Goal: Learn about a topic

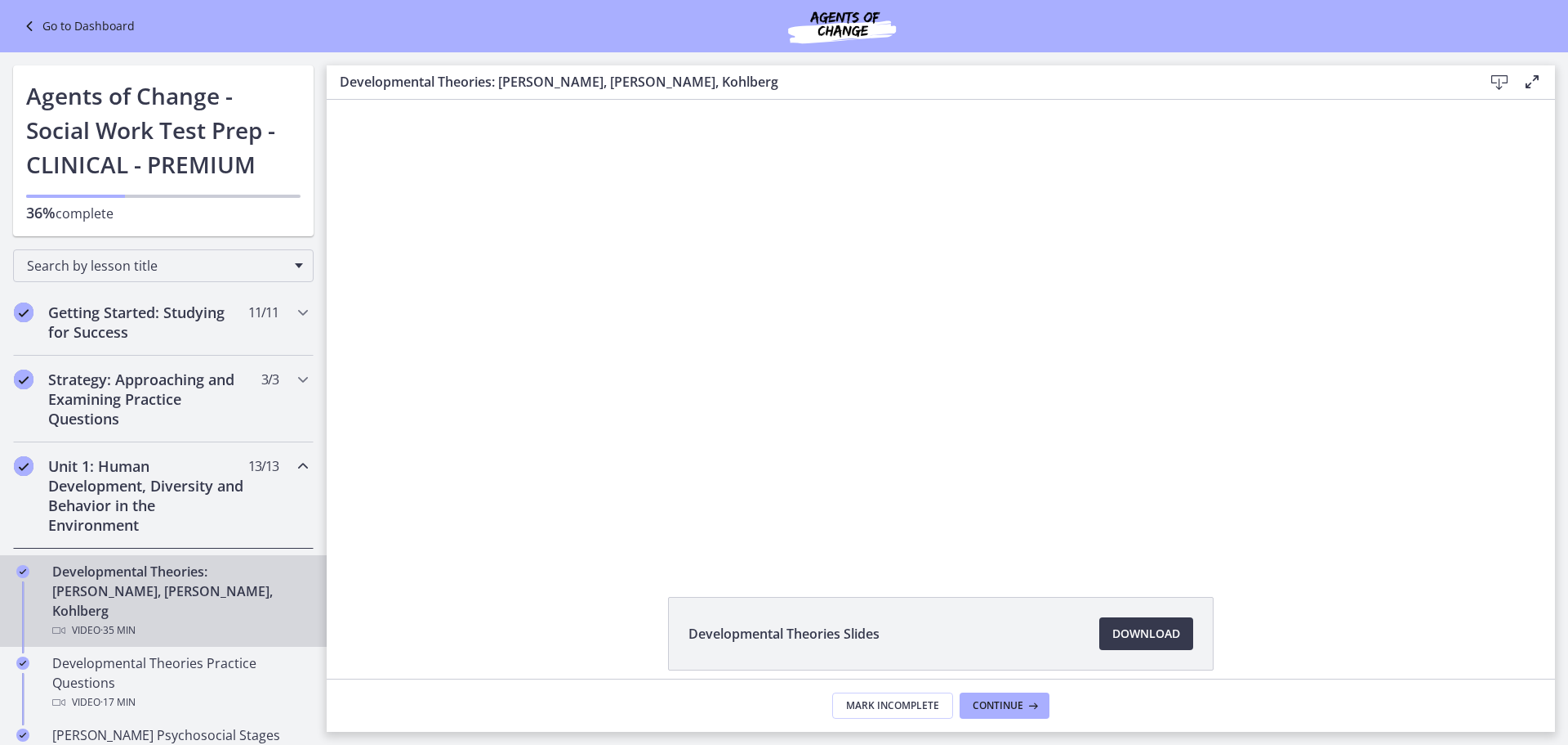
scroll to position [70, 0]
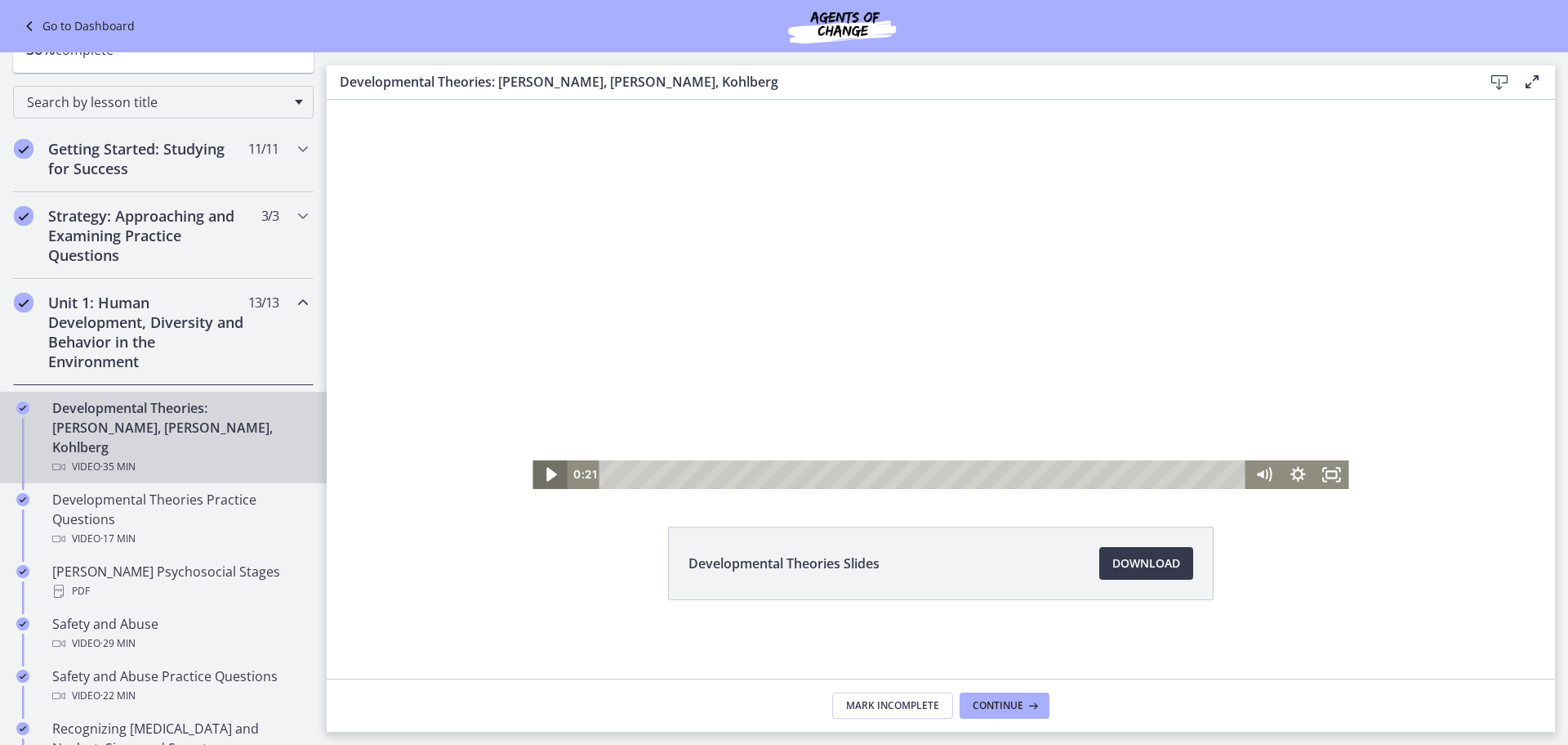
click at [547, 474] on icon "Play Video" at bounding box center [552, 475] width 11 height 14
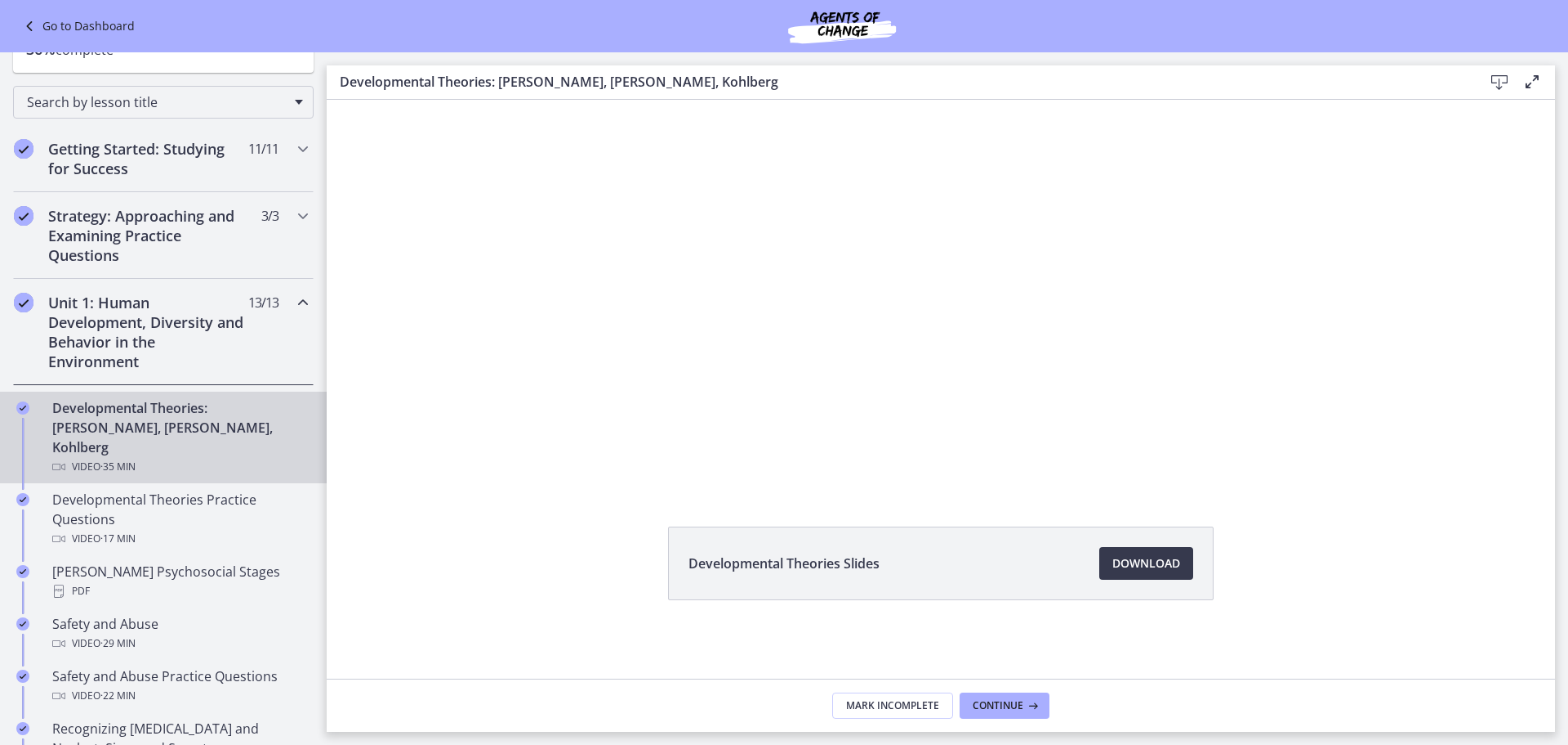
click at [1422, 244] on div "Click for sound @keyframes VOLUME_SMALL_WAVE_FLASH { 0% { opacity: 0; } 33% { o…" at bounding box center [940, 258] width 1228 height 459
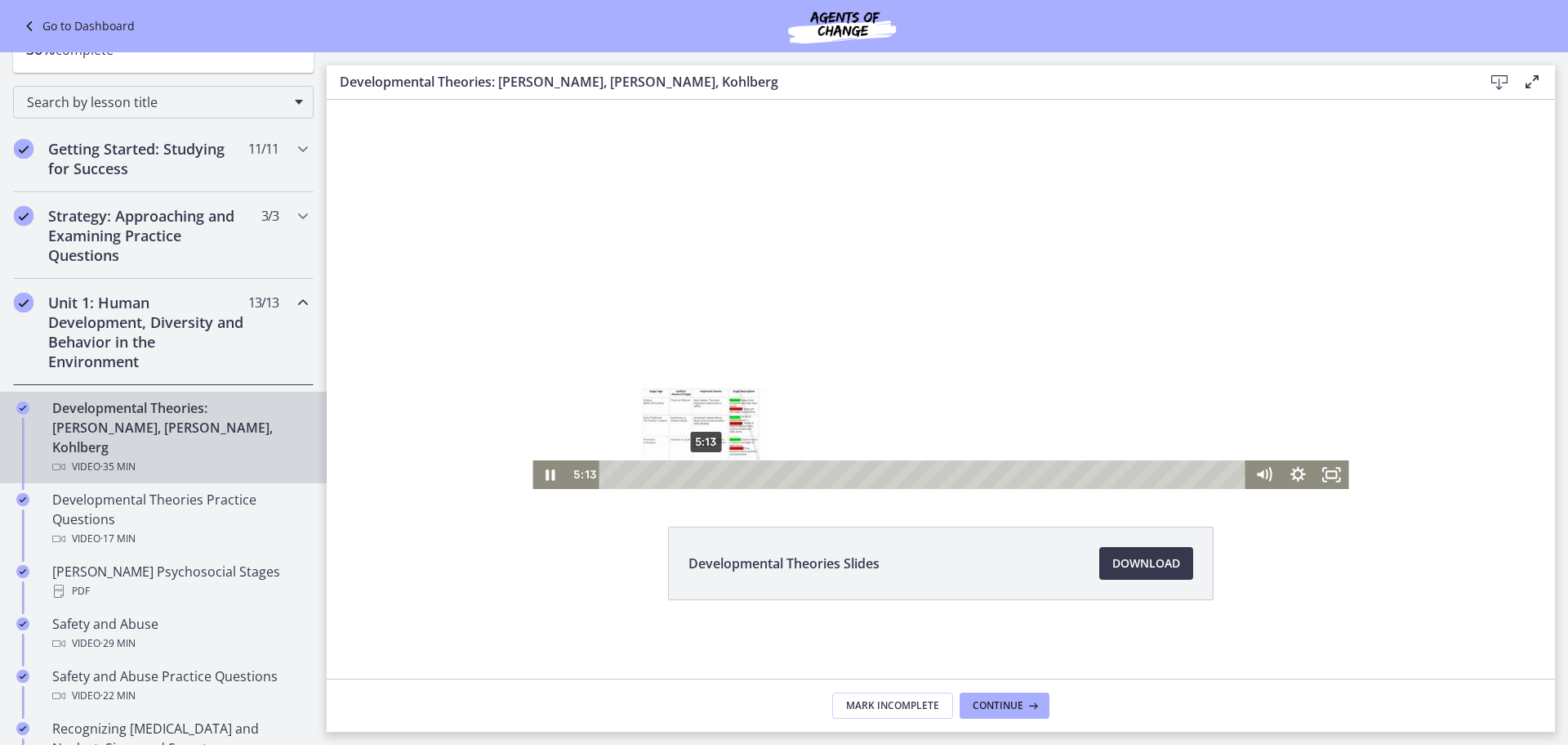
click at [700, 469] on div "5:13" at bounding box center [925, 474] width 627 height 29
click at [784, 475] on div "9:54" at bounding box center [925, 474] width 627 height 29
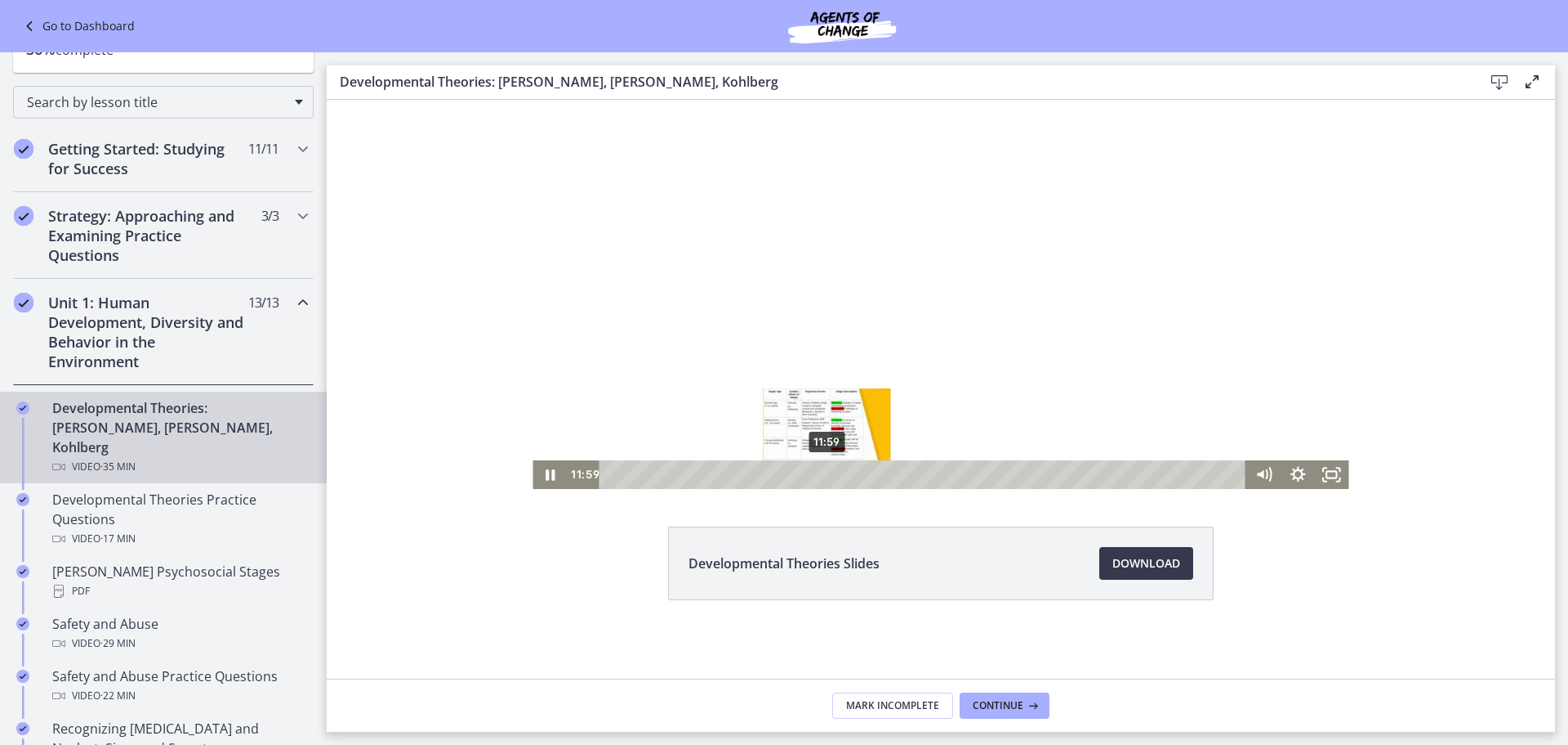
click at [821, 470] on div "11:59" at bounding box center [925, 474] width 627 height 29
click at [854, 472] on div "13:48" at bounding box center [925, 474] width 627 height 29
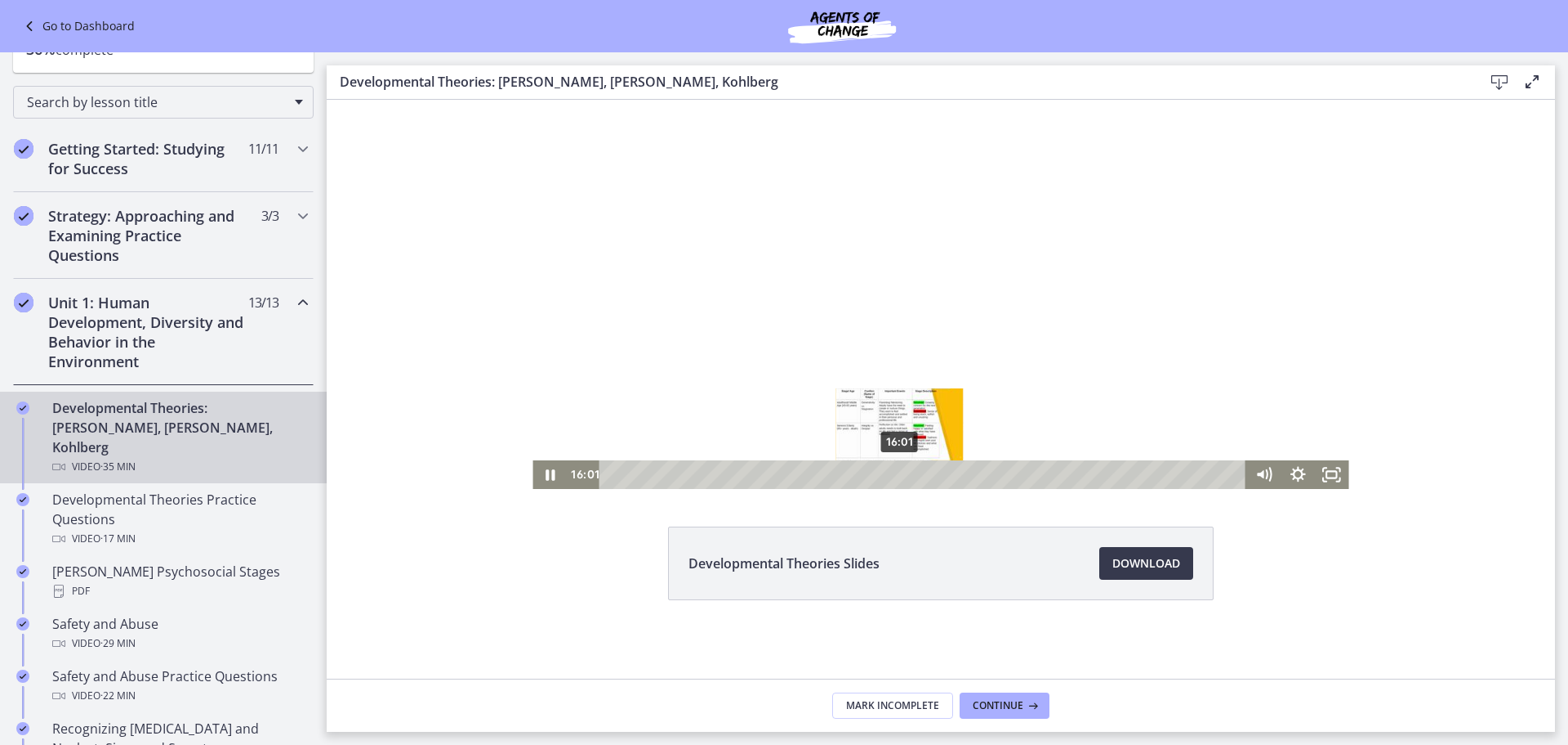
click at [894, 472] on div "16:01" at bounding box center [925, 474] width 627 height 29
click at [924, 473] on div "17:42" at bounding box center [925, 474] width 627 height 29
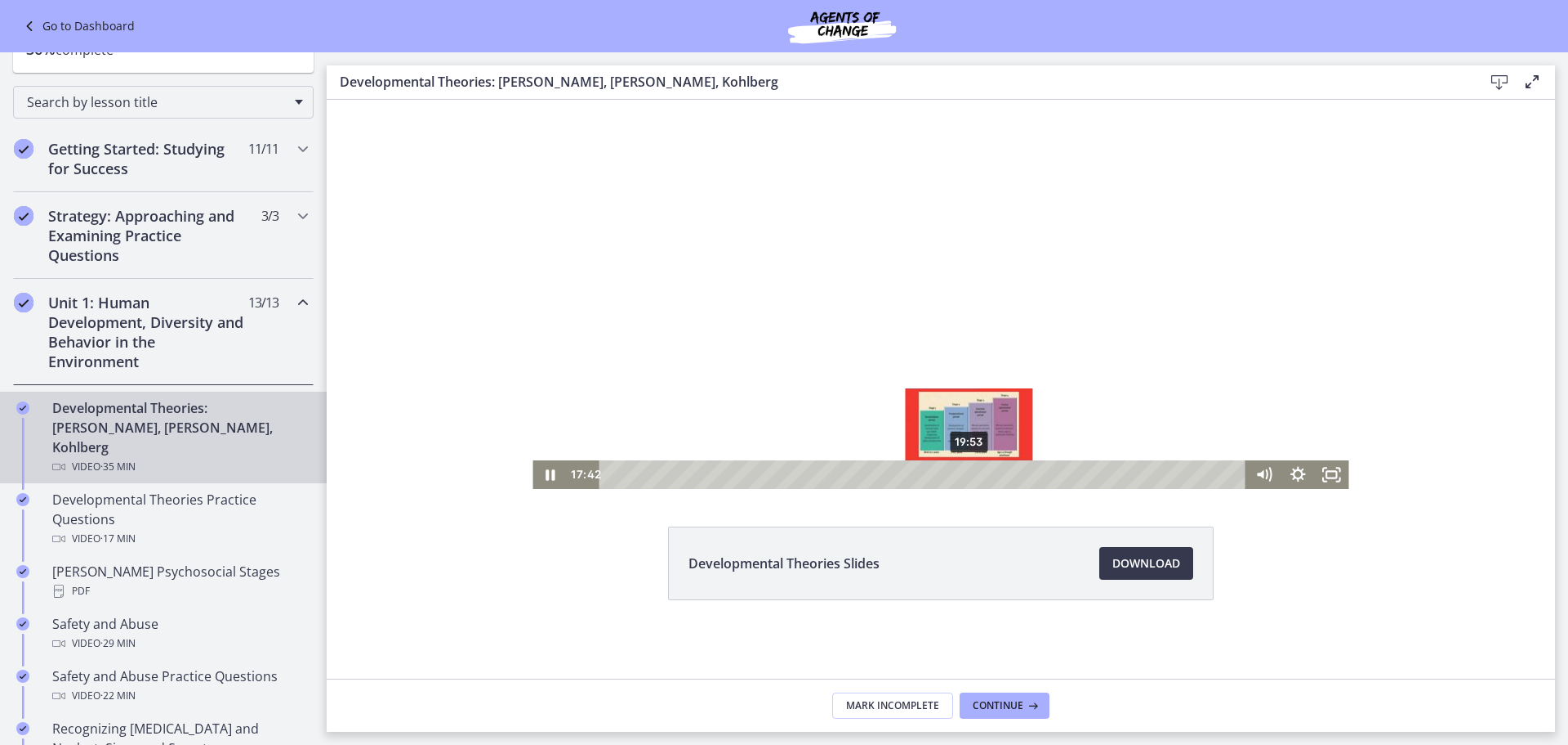
click at [963, 475] on div "19:53" at bounding box center [925, 474] width 627 height 29
click at [938, 472] on div "18:28" at bounding box center [925, 474] width 627 height 29
click at [907, 471] on div "16:45" at bounding box center [925, 474] width 627 height 29
click at [914, 473] on div "17:09" at bounding box center [925, 474] width 627 height 29
click at [942, 476] on div "18:42" at bounding box center [925, 474] width 627 height 29
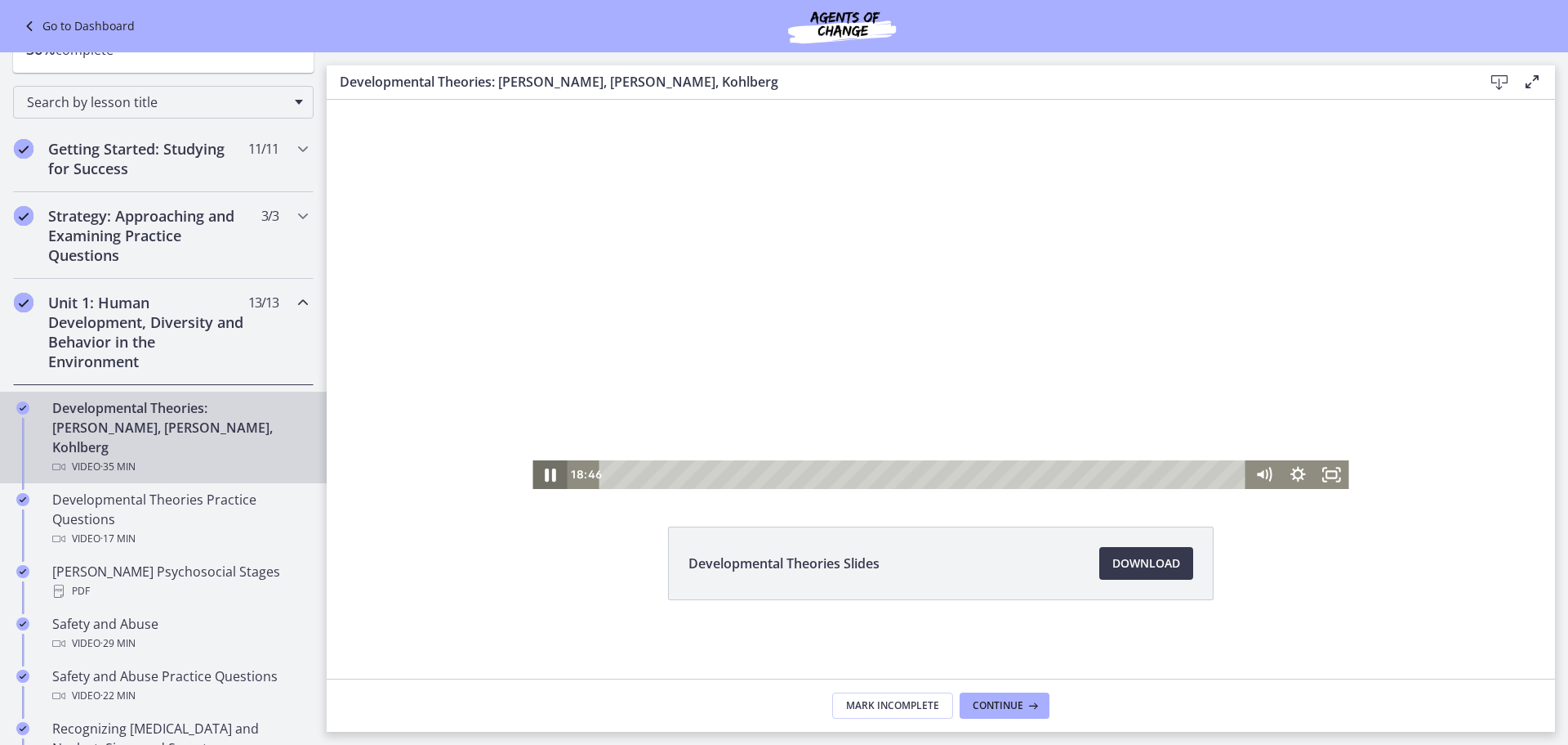
click at [550, 472] on icon "Pause" at bounding box center [550, 474] width 41 height 34
click at [547, 471] on icon "Play Video" at bounding box center [552, 475] width 11 height 14
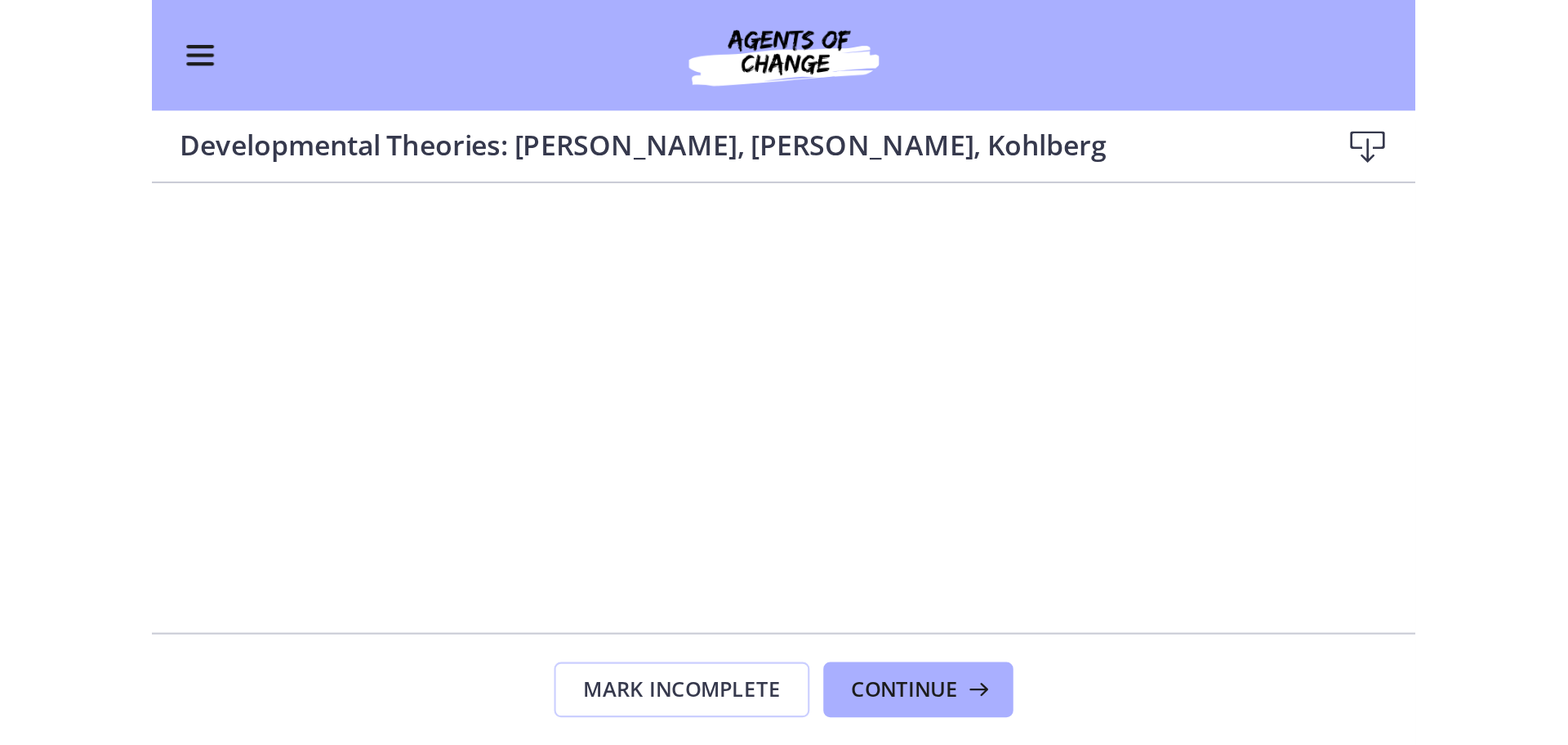
scroll to position [138, 0]
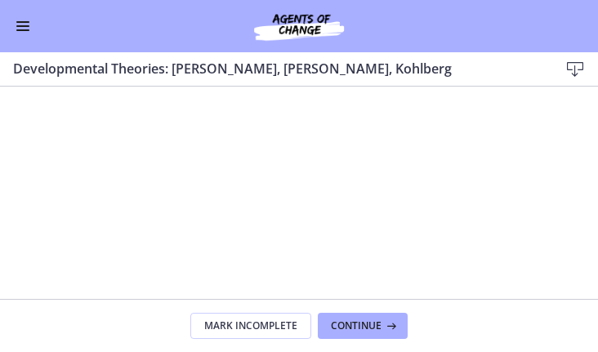
click at [415, 180] on div at bounding box center [300, 245] width 586 height 329
click at [463, 166] on div at bounding box center [300, 245] width 586 height 329
click at [430, 129] on div at bounding box center [300, 245] width 586 height 329
click at [422, 123] on div at bounding box center [300, 245] width 586 height 329
click at [405, 127] on div at bounding box center [300, 245] width 586 height 329
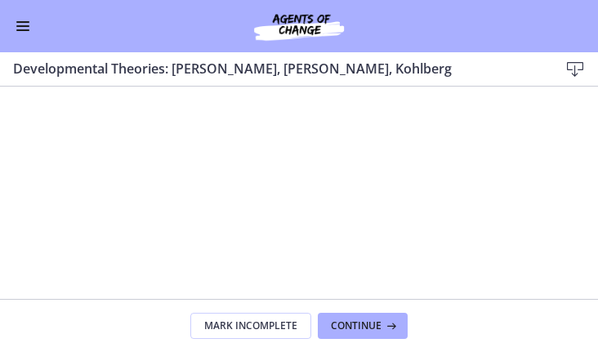
click at [396, 121] on div at bounding box center [300, 245] width 586 height 329
click at [402, 117] on div at bounding box center [300, 245] width 586 height 329
click at [397, 137] on div at bounding box center [300, 245] width 586 height 329
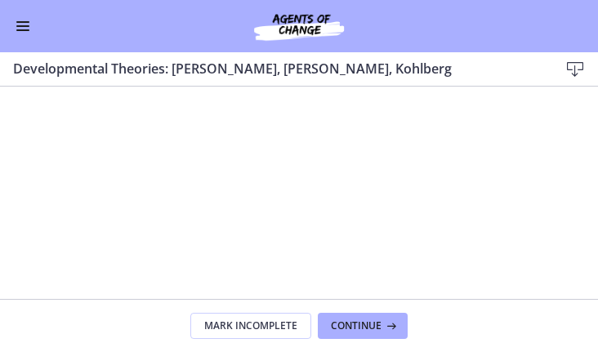
click at [374, 121] on div at bounding box center [300, 245] width 586 height 329
click at [282, 160] on div at bounding box center [300, 245] width 586 height 329
click at [418, 49] on div "Go to Dashboard" at bounding box center [299, 26] width 598 height 52
click at [363, 145] on div at bounding box center [300, 245] width 586 height 329
click at [302, 192] on div at bounding box center [300, 245] width 586 height 329
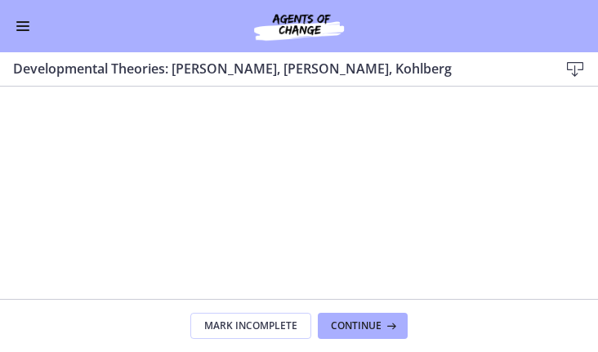
click at [261, 195] on div at bounding box center [300, 245] width 586 height 329
click at [263, 198] on div at bounding box center [300, 245] width 586 height 329
click at [274, 186] on div at bounding box center [300, 245] width 586 height 329
click at [266, 193] on div at bounding box center [300, 245] width 586 height 329
click at [265, 206] on div at bounding box center [300, 245] width 586 height 329
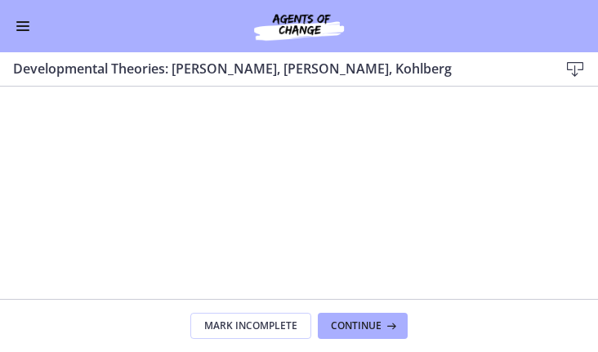
click at [230, 220] on div at bounding box center [300, 245] width 586 height 329
click at [230, 217] on div at bounding box center [300, 245] width 586 height 329
click at [235, 207] on div at bounding box center [300, 245] width 586 height 329
click at [304, 201] on div at bounding box center [300, 245] width 586 height 329
click at [275, 181] on div at bounding box center [300, 245] width 586 height 329
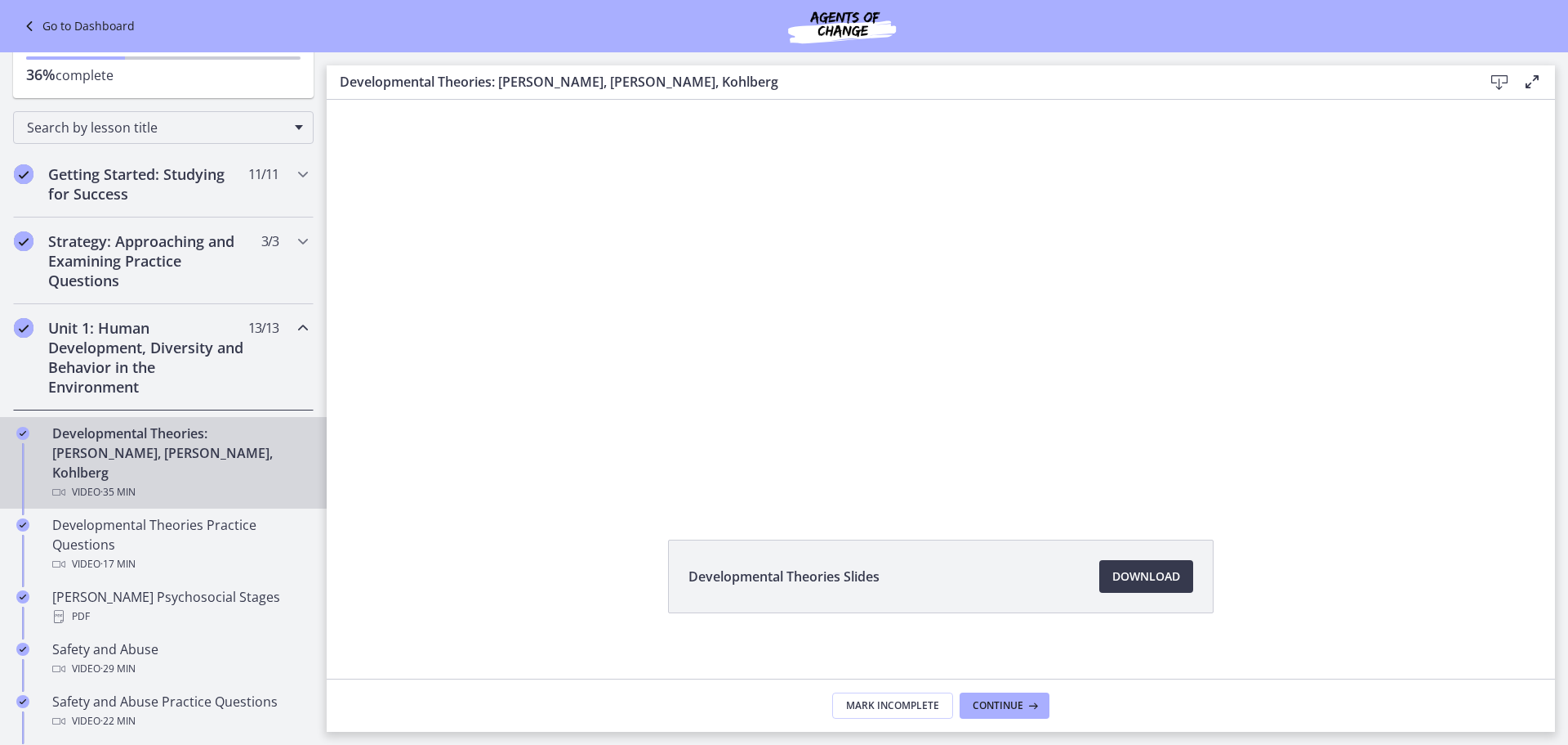
scroll to position [70, 0]
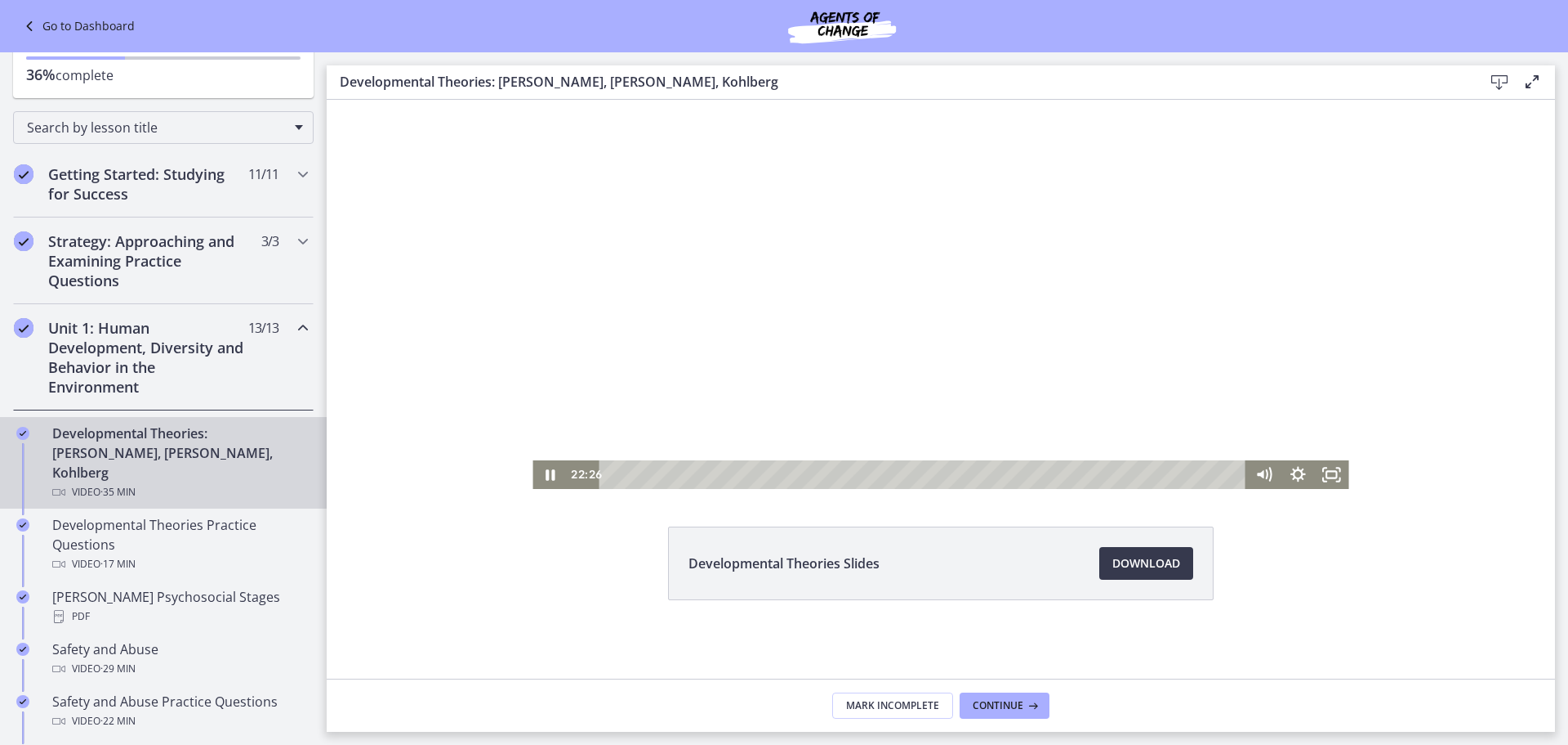
click at [890, 289] on div at bounding box center [940, 258] width 816 height 459
click at [547, 474] on icon "Play Video" at bounding box center [552, 475] width 11 height 14
click at [546, 479] on icon "Pause" at bounding box center [550, 474] width 9 height 11
click at [544, 468] on icon "Play Video" at bounding box center [551, 474] width 41 height 34
click at [624, 416] on div at bounding box center [940, 258] width 816 height 459
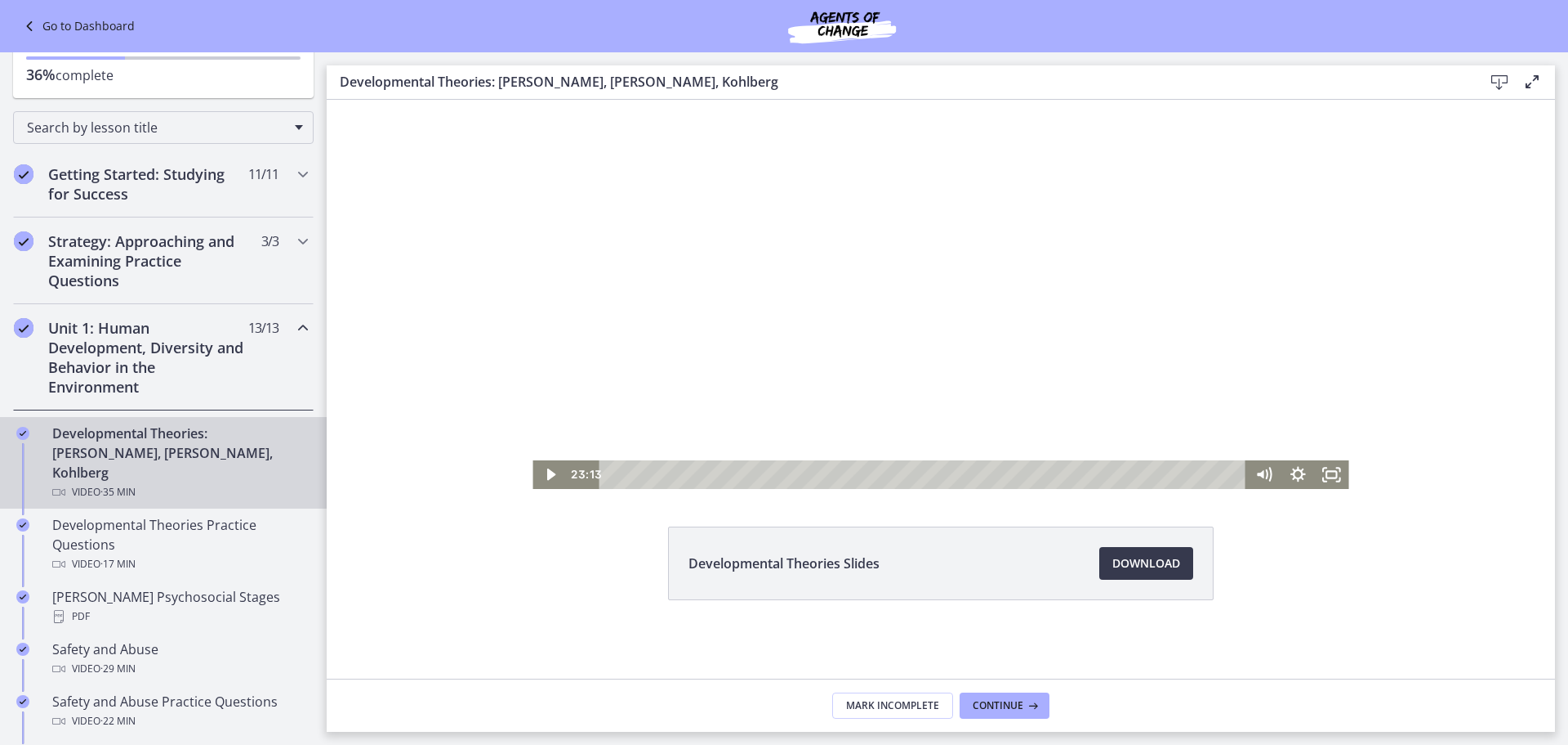
click at [765, 360] on div at bounding box center [940, 258] width 816 height 459
click at [545, 469] on icon "Pause" at bounding box center [550, 474] width 34 height 29
click at [664, 450] on div at bounding box center [940, 258] width 816 height 459
click at [1161, 397] on div at bounding box center [940, 258] width 816 height 459
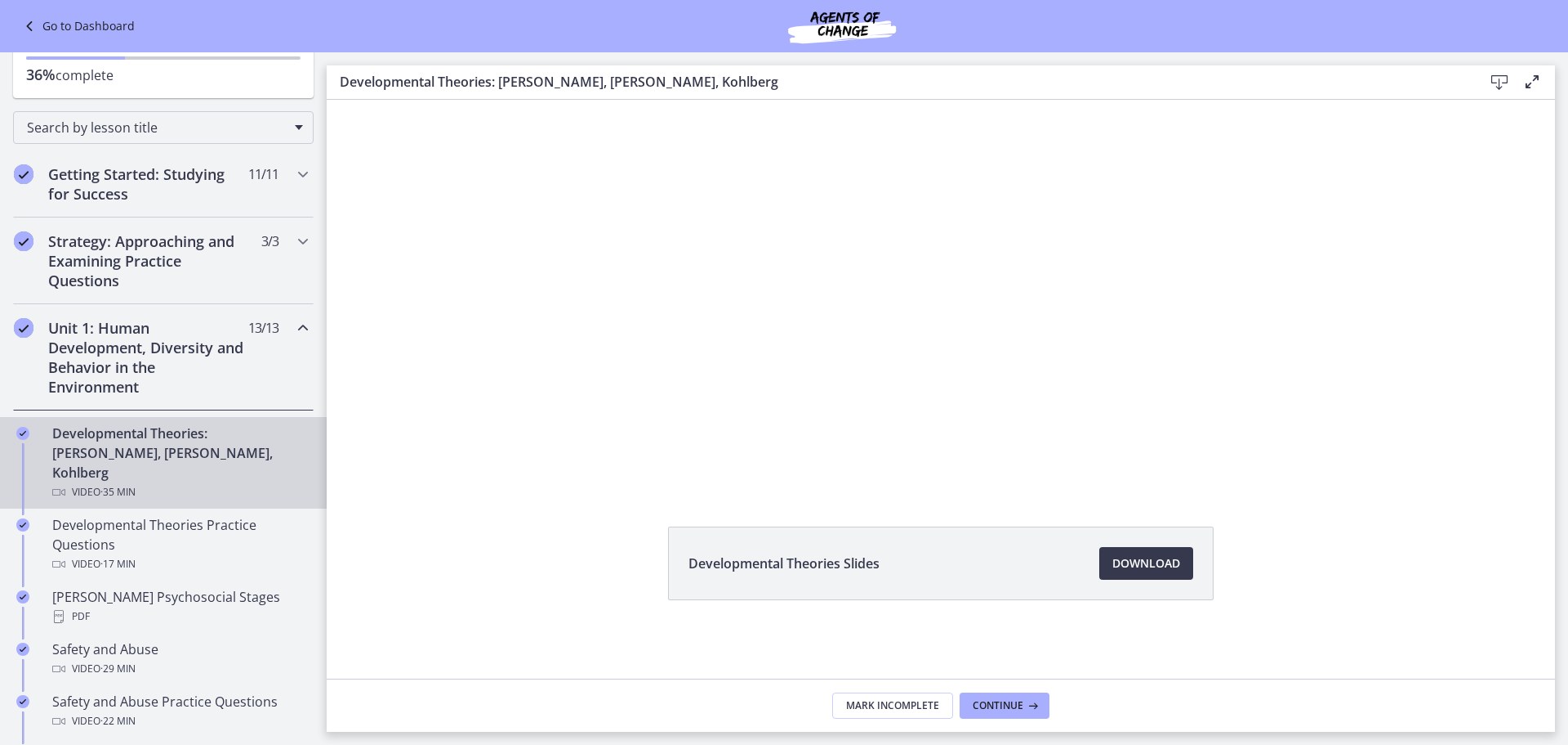
click at [1168, 397] on div at bounding box center [940, 258] width 816 height 459
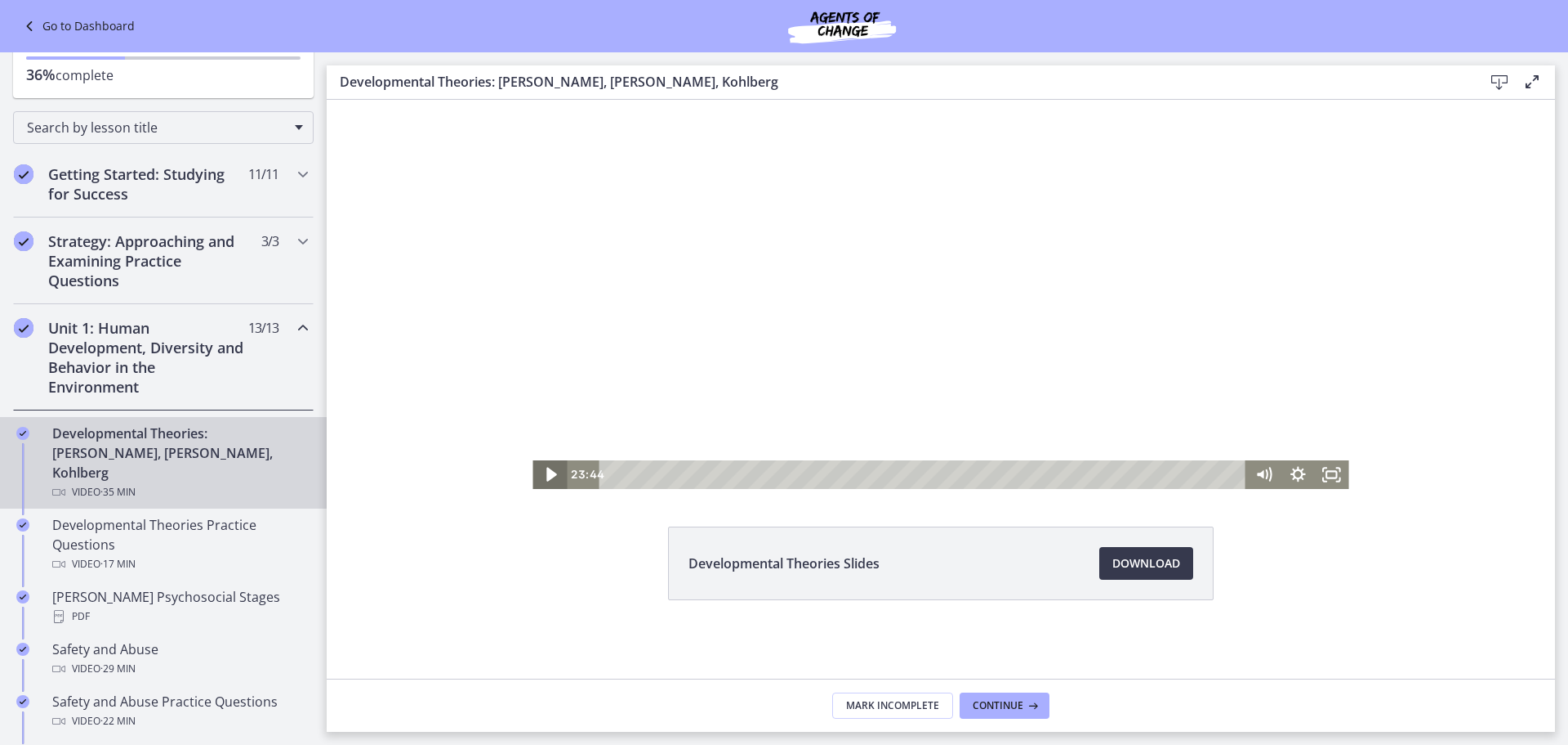
click at [547, 471] on icon "Play Video" at bounding box center [552, 475] width 11 height 14
click at [539, 469] on icon "Pause" at bounding box center [550, 474] width 41 height 34
click at [1142, 445] on div at bounding box center [940, 258] width 816 height 459
click at [1096, 376] on div at bounding box center [940, 258] width 816 height 459
click at [871, 385] on div at bounding box center [940, 258] width 816 height 459
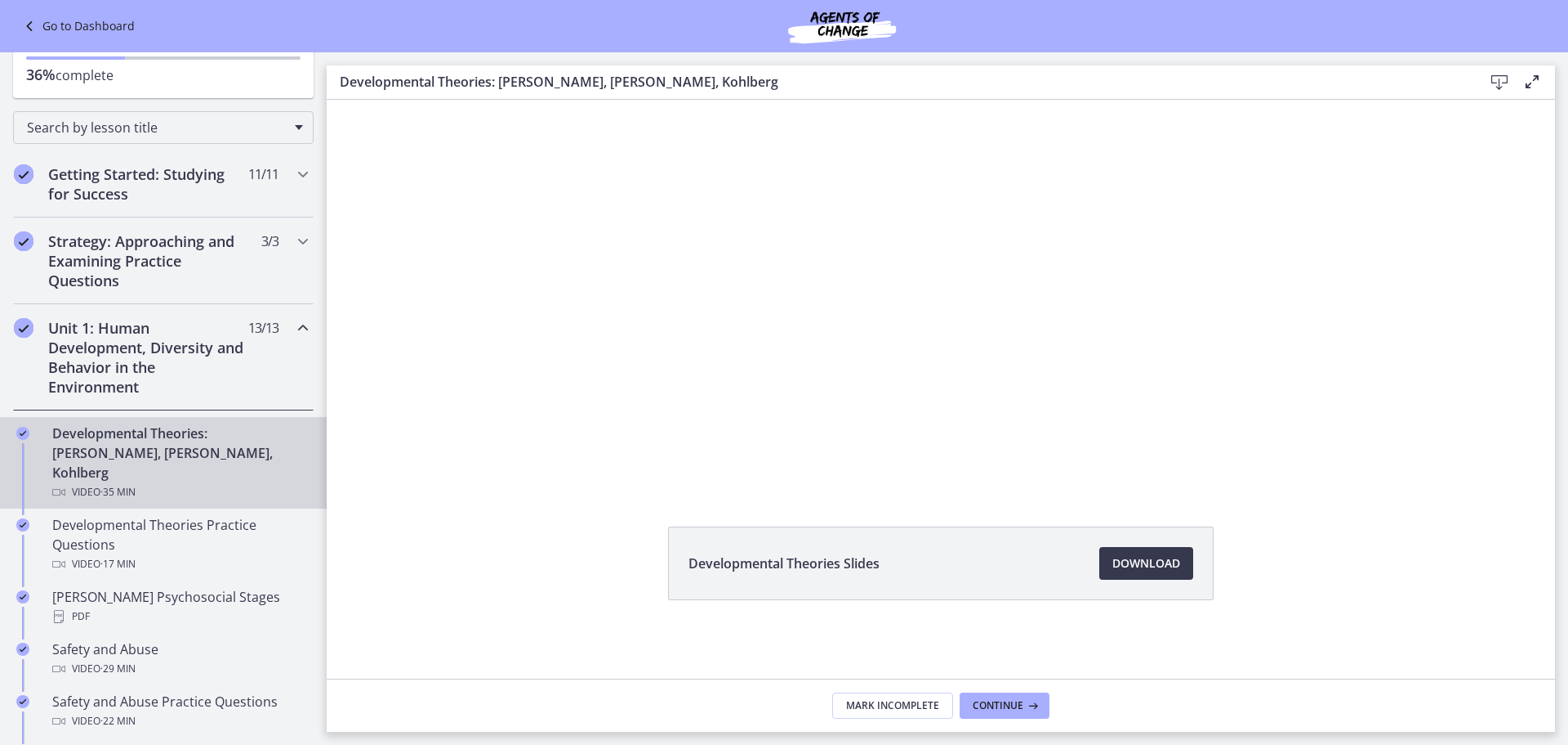
click at [873, 385] on div at bounding box center [940, 258] width 816 height 459
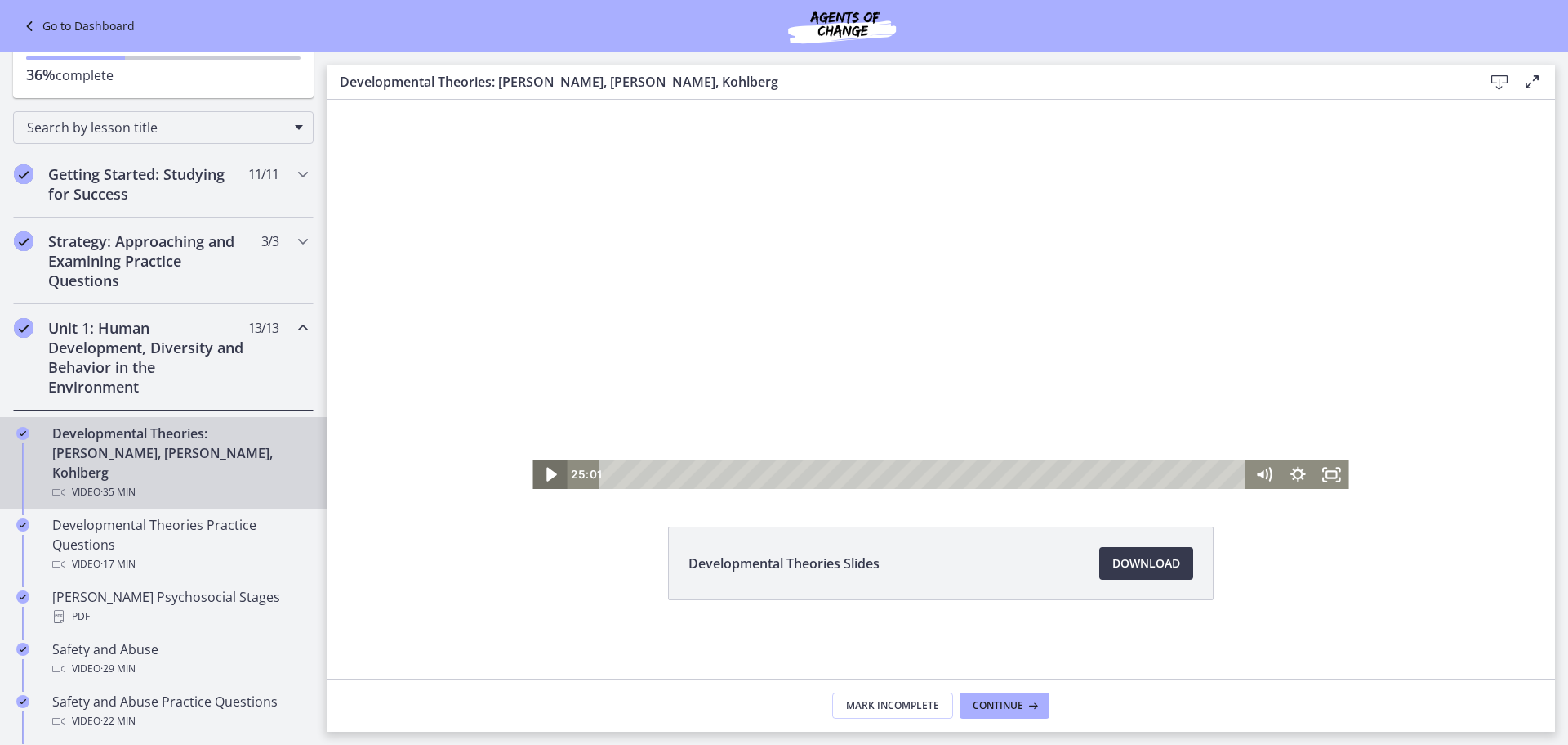
click at [547, 472] on icon "Play Video" at bounding box center [552, 475] width 11 height 14
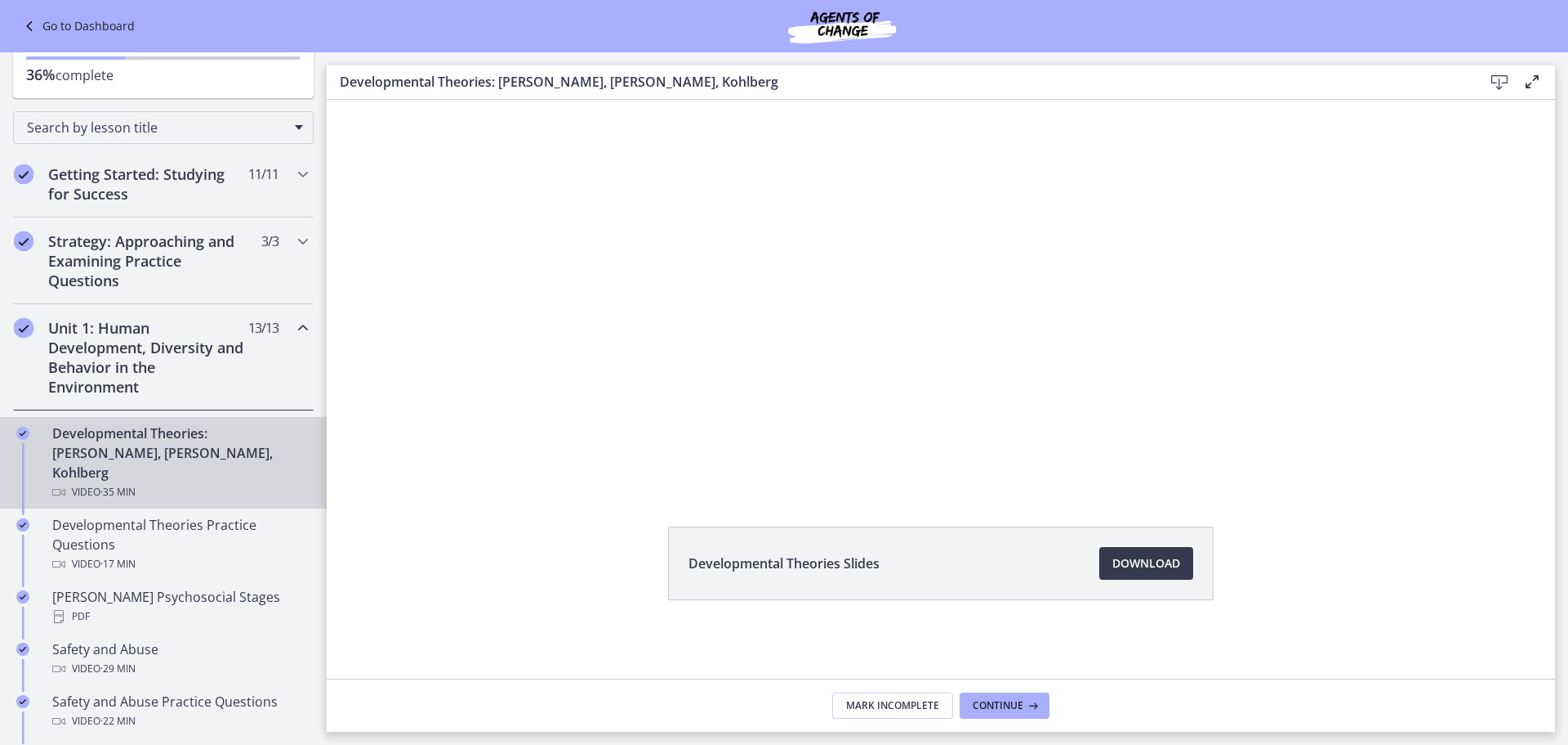
click at [644, 430] on div at bounding box center [940, 258] width 816 height 459
click at [656, 427] on div at bounding box center [940, 258] width 816 height 459
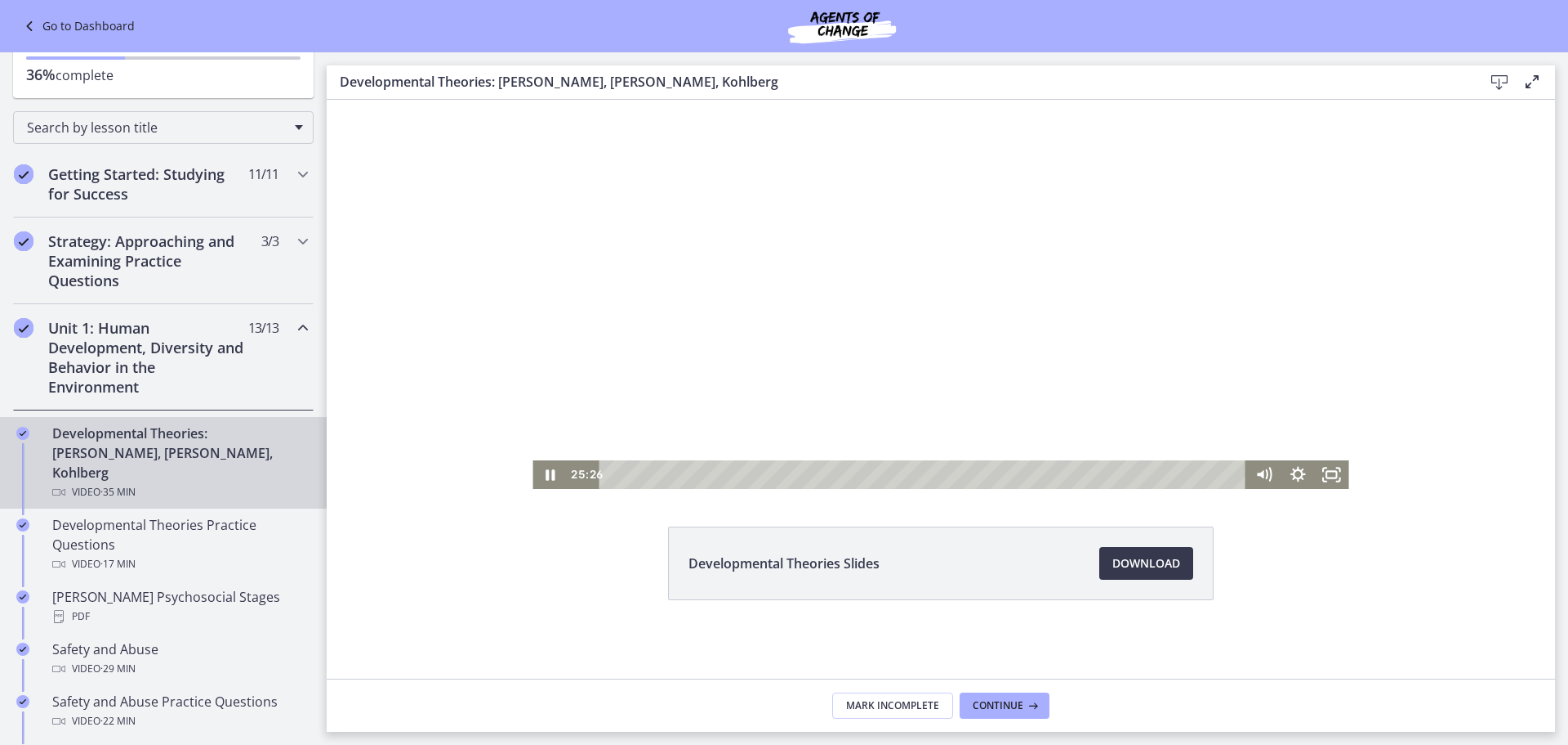
click at [708, 369] on div at bounding box center [940, 258] width 816 height 459
click at [545, 467] on icon "Play Video" at bounding box center [552, 474] width 34 height 29
click at [548, 466] on icon "Pause" at bounding box center [550, 474] width 41 height 34
click at [547, 477] on icon "Play Video" at bounding box center [552, 475] width 11 height 14
click at [547, 470] on icon "Pause" at bounding box center [550, 474] width 9 height 11
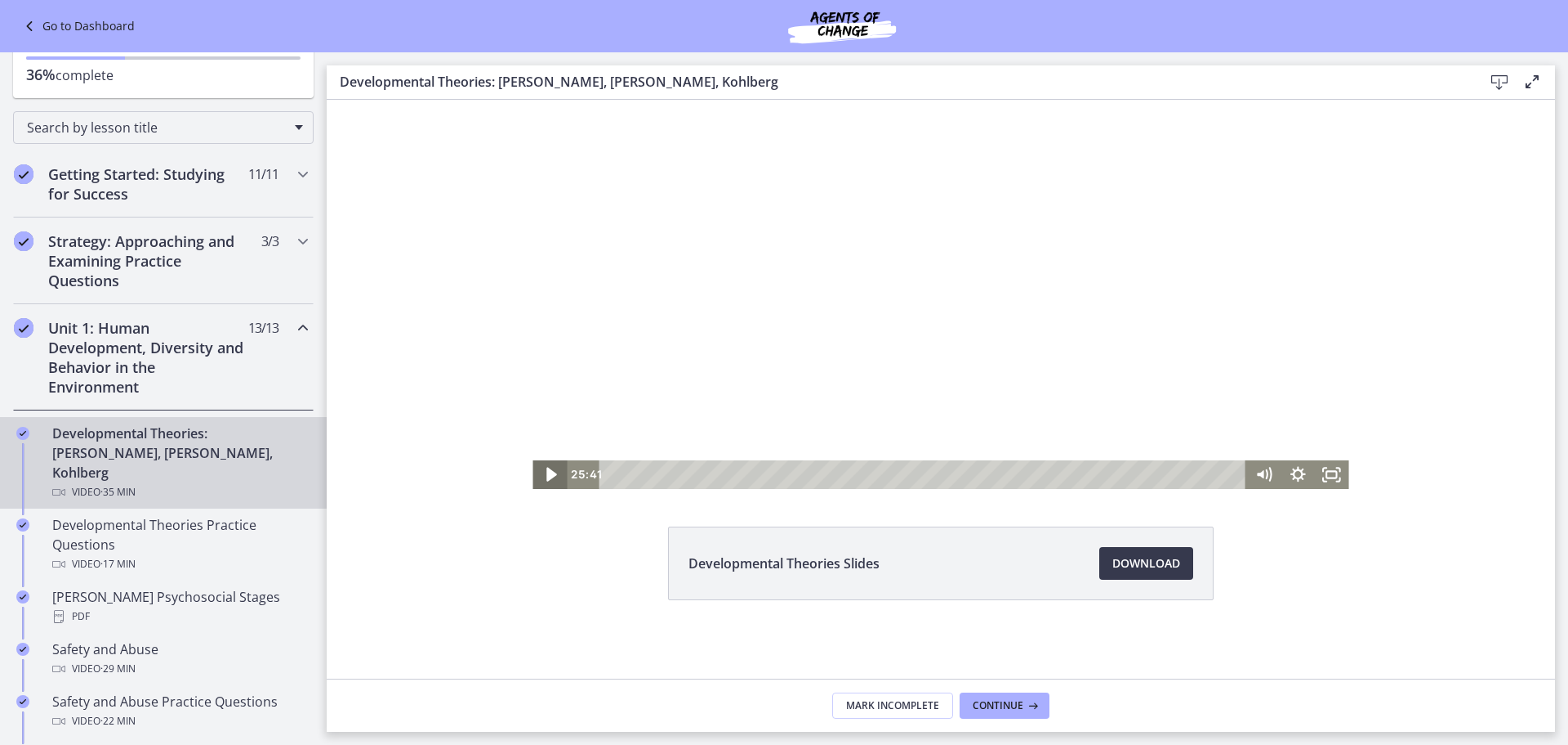
click at [545, 471] on icon "Play Video" at bounding box center [551, 474] width 41 height 34
click at [544, 468] on icon "Pause" at bounding box center [550, 474] width 34 height 29
click at [545, 469] on icon "Play Video" at bounding box center [552, 474] width 34 height 29
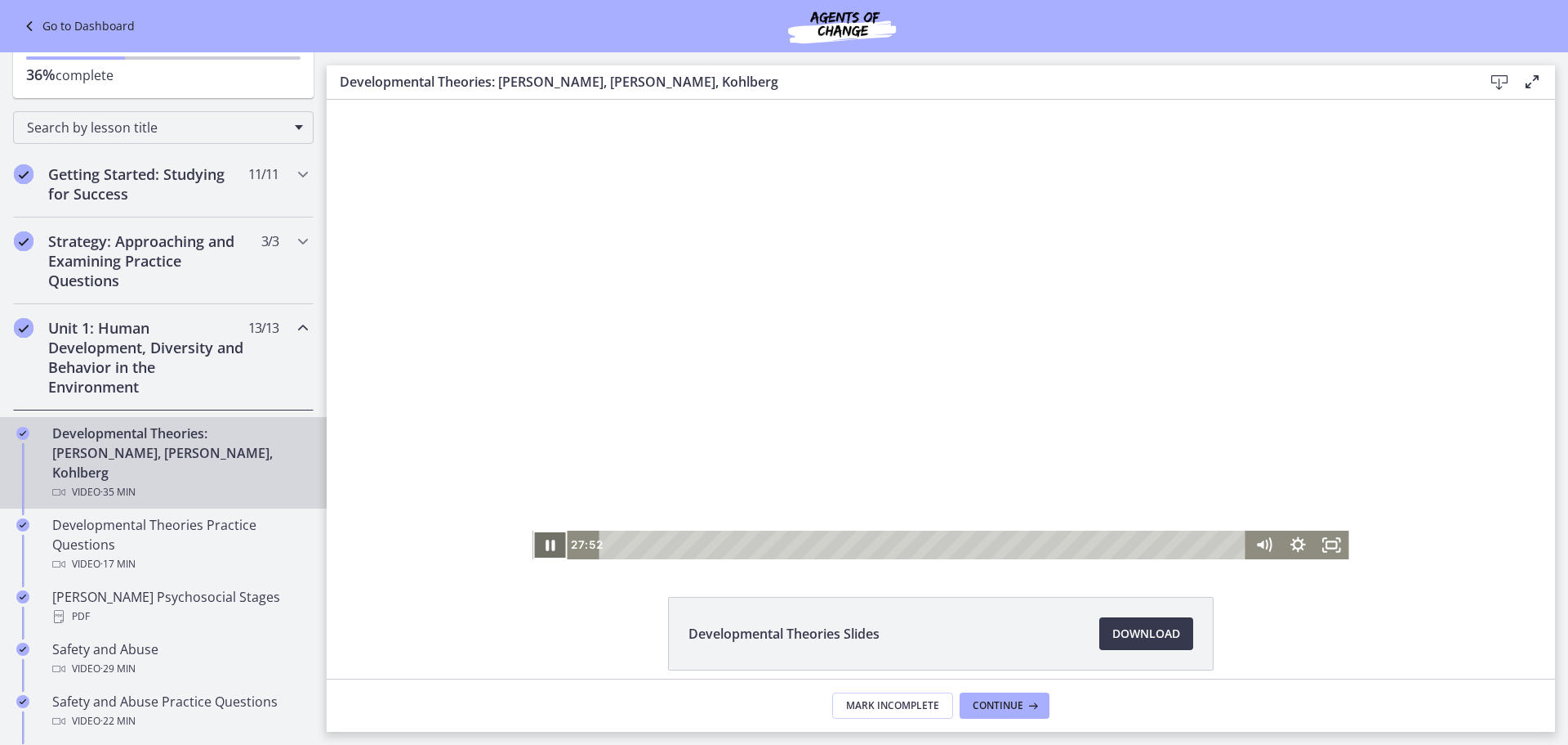
click at [546, 543] on icon "Pause" at bounding box center [550, 544] width 9 height 11
click at [548, 544] on icon "Play Video" at bounding box center [552, 545] width 9 height 12
click at [965, 268] on div at bounding box center [940, 329] width 816 height 459
click at [548, 543] on icon "Play Video" at bounding box center [552, 545] width 9 height 12
click at [914, 356] on div at bounding box center [940, 329] width 816 height 459
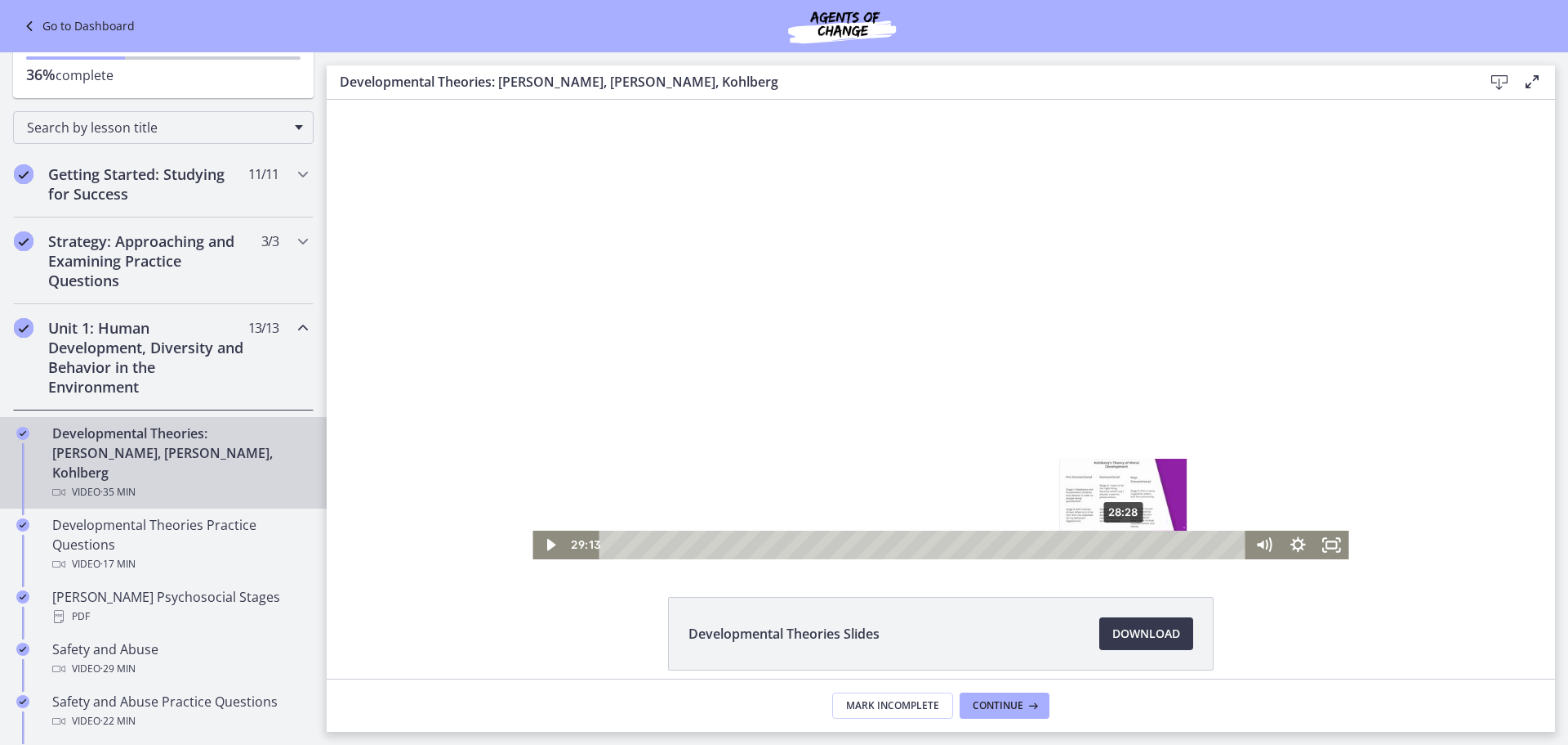
click at [1118, 544] on div "28:28" at bounding box center [925, 544] width 627 height 29
click at [548, 541] on icon "Play Video" at bounding box center [552, 545] width 9 height 12
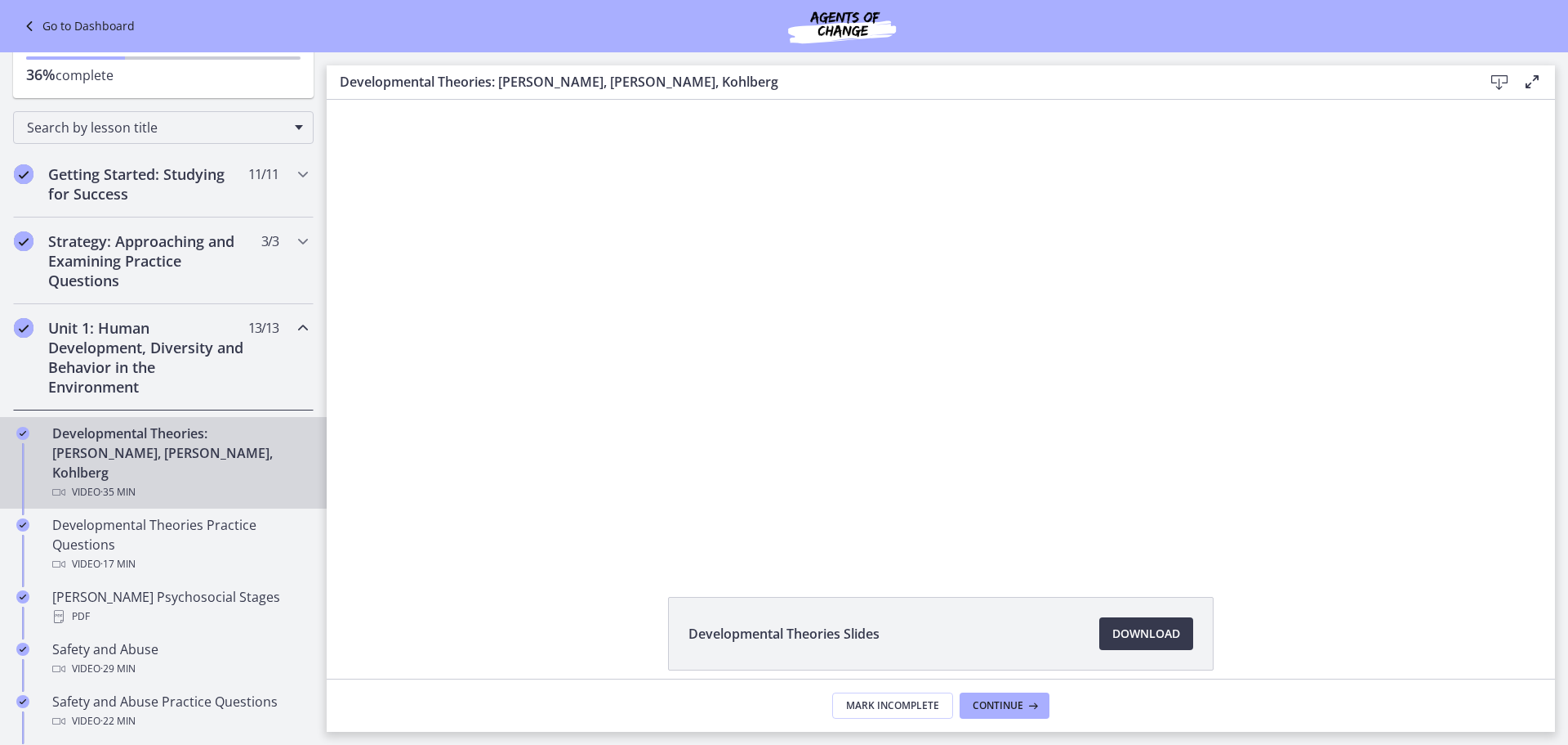
click at [683, 507] on div at bounding box center [940, 329] width 816 height 459
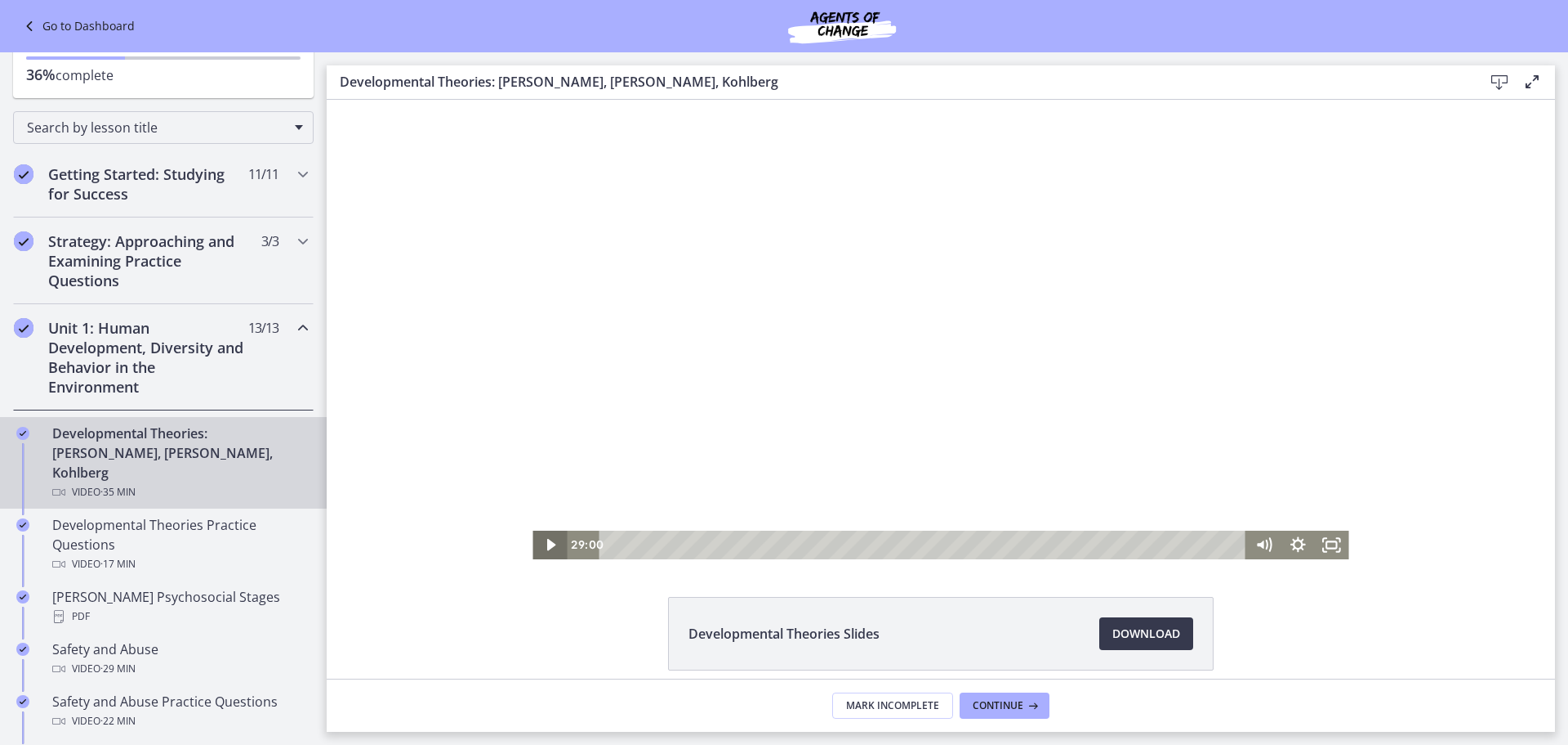
click at [548, 544] on icon "Play Video" at bounding box center [552, 545] width 9 height 12
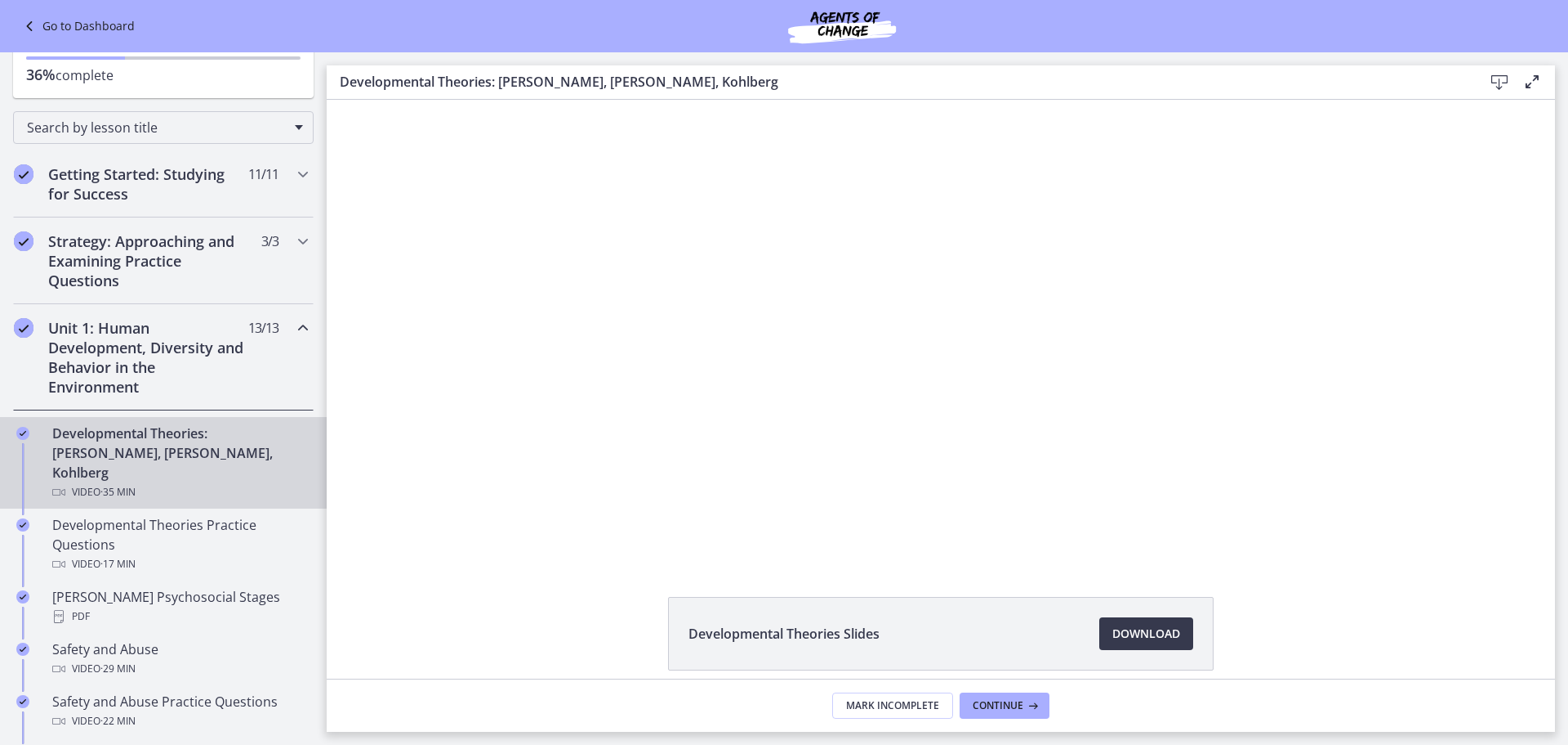
click at [467, 350] on div "Click for sound @keyframes VOLUME_SMALL_WAVE_FLASH { 0% { opacity: 0; } 33% { o…" at bounding box center [940, 329] width 1228 height 459
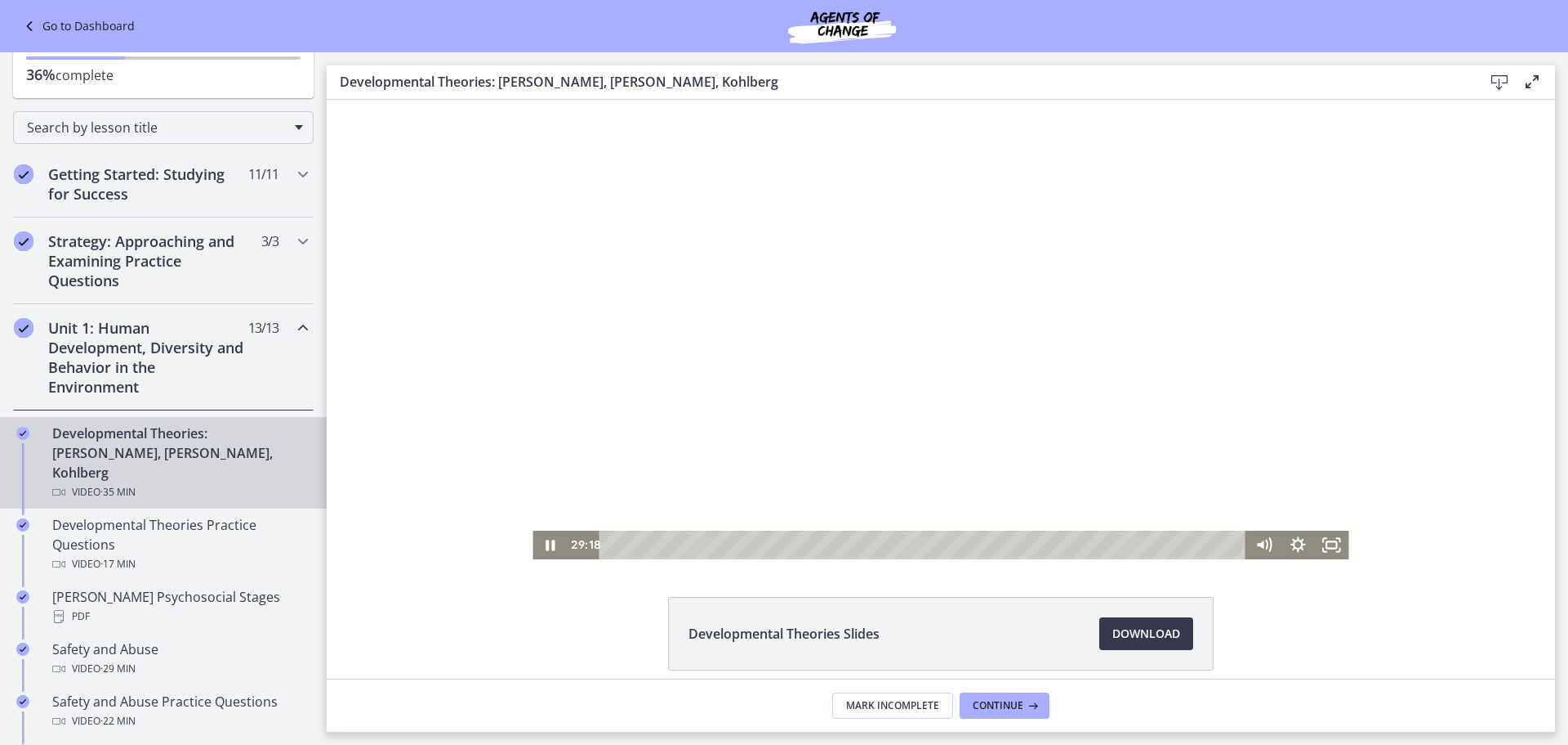
click at [721, 368] on div at bounding box center [940, 329] width 816 height 459
click at [547, 541] on icon "Play Video" at bounding box center [551, 544] width 41 height 34
click at [544, 545] on icon "Pause" at bounding box center [550, 544] width 41 height 34
click at [546, 539] on icon "Play Video" at bounding box center [552, 544] width 34 height 29
click at [546, 540] on icon "Pause" at bounding box center [550, 545] width 11 height 13
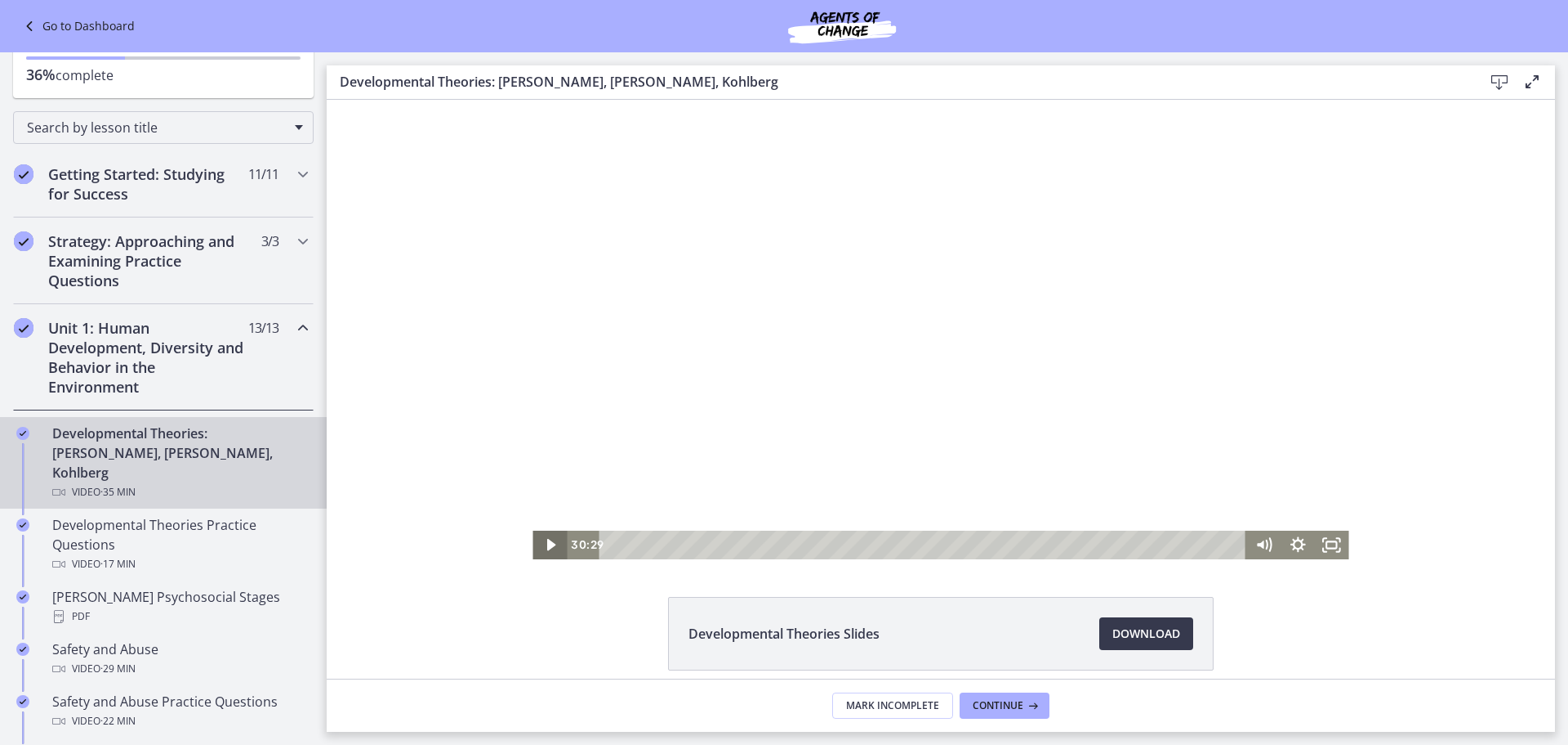
click at [548, 540] on icon "Play Video" at bounding box center [552, 545] width 9 height 12
click at [547, 546] on icon "Pause" at bounding box center [550, 545] width 11 height 13
click at [544, 540] on icon "Play Video" at bounding box center [551, 544] width 41 height 34
click at [539, 546] on icon "Pause" at bounding box center [550, 544] width 41 height 34
click at [547, 545] on icon "Play Video" at bounding box center [552, 545] width 11 height 14
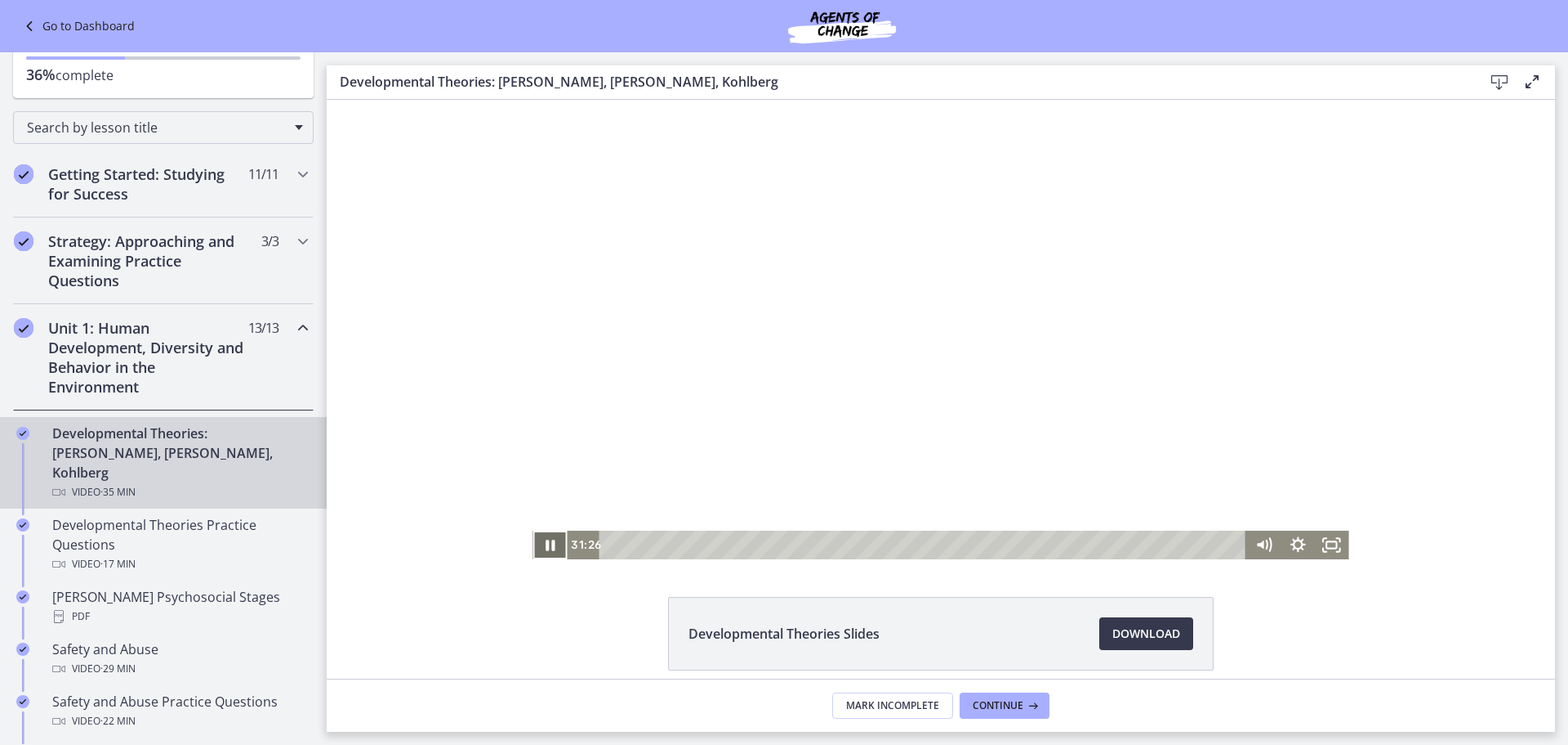
click at [548, 544] on icon "Pause" at bounding box center [550, 544] width 9 height 11
click at [548, 542] on icon "Play Video" at bounding box center [552, 545] width 9 height 12
click at [548, 540] on icon "Pause" at bounding box center [550, 545] width 11 height 13
click at [548, 542] on icon "Play Video" at bounding box center [552, 545] width 9 height 12
click at [589, 459] on div at bounding box center [940, 329] width 816 height 459
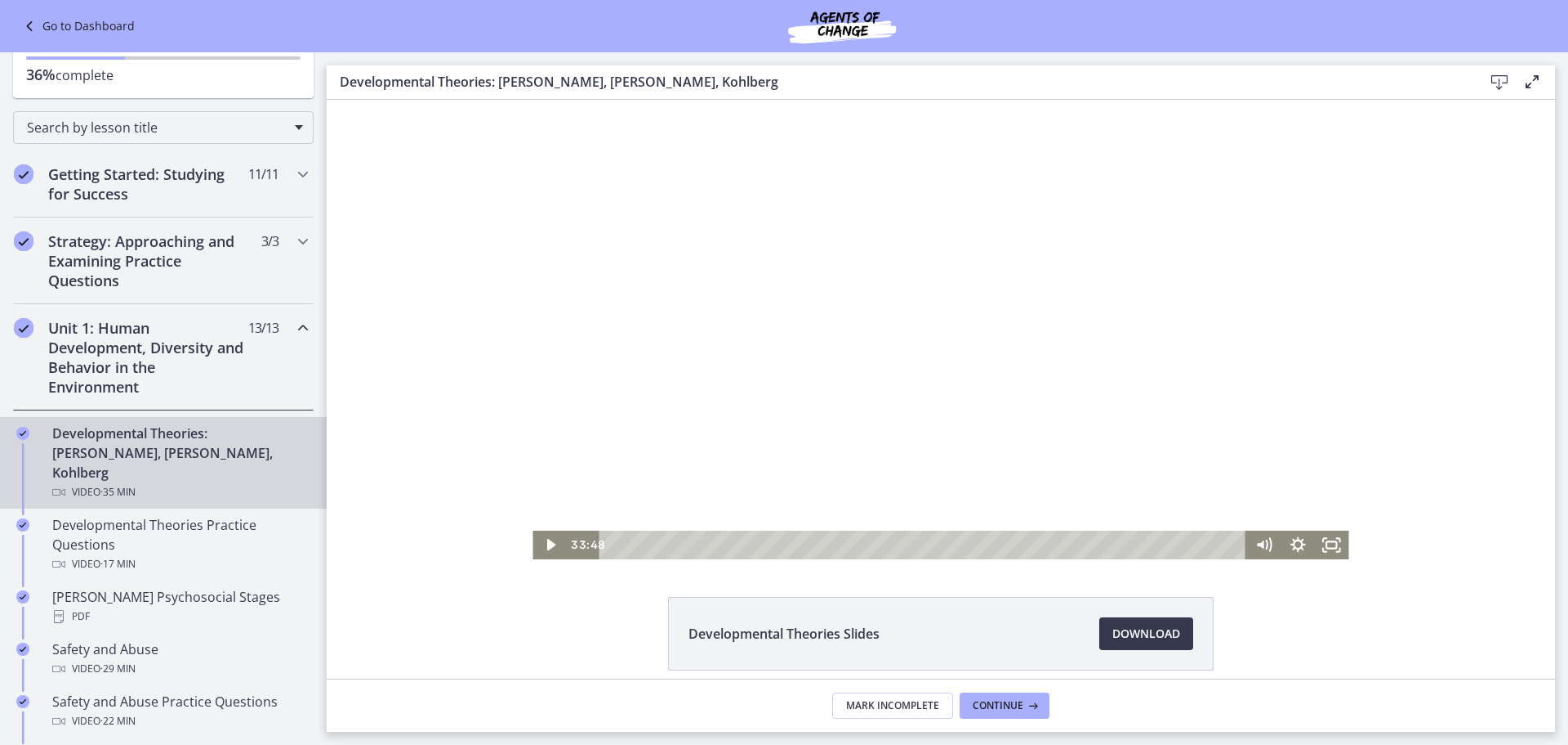
click at [610, 451] on div at bounding box center [940, 329] width 816 height 459
drag, startPoint x: 675, startPoint y: 479, endPoint x: 586, endPoint y: 459, distance: 91.2
click at [586, 459] on div at bounding box center [940, 329] width 816 height 459
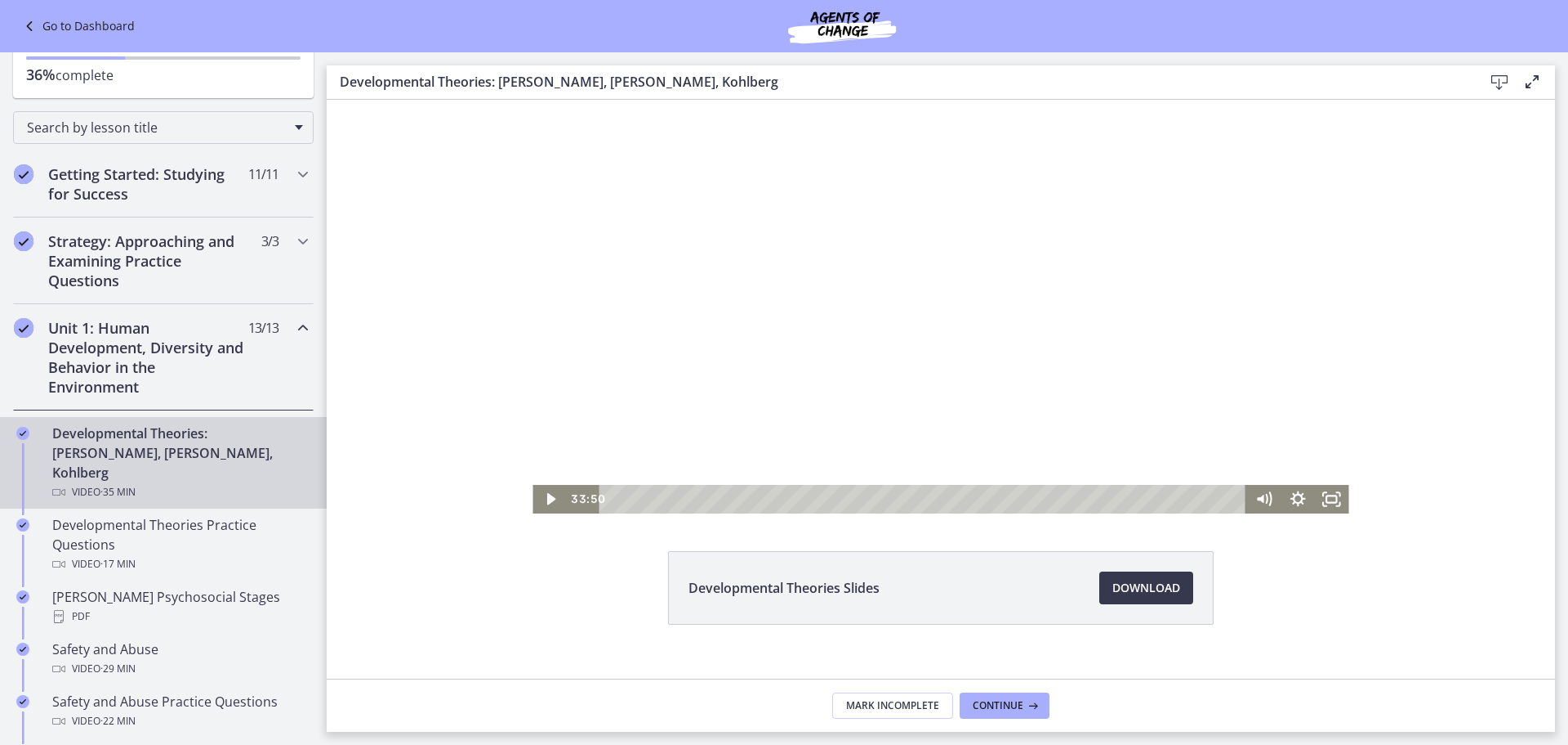
scroll to position [70, 0]
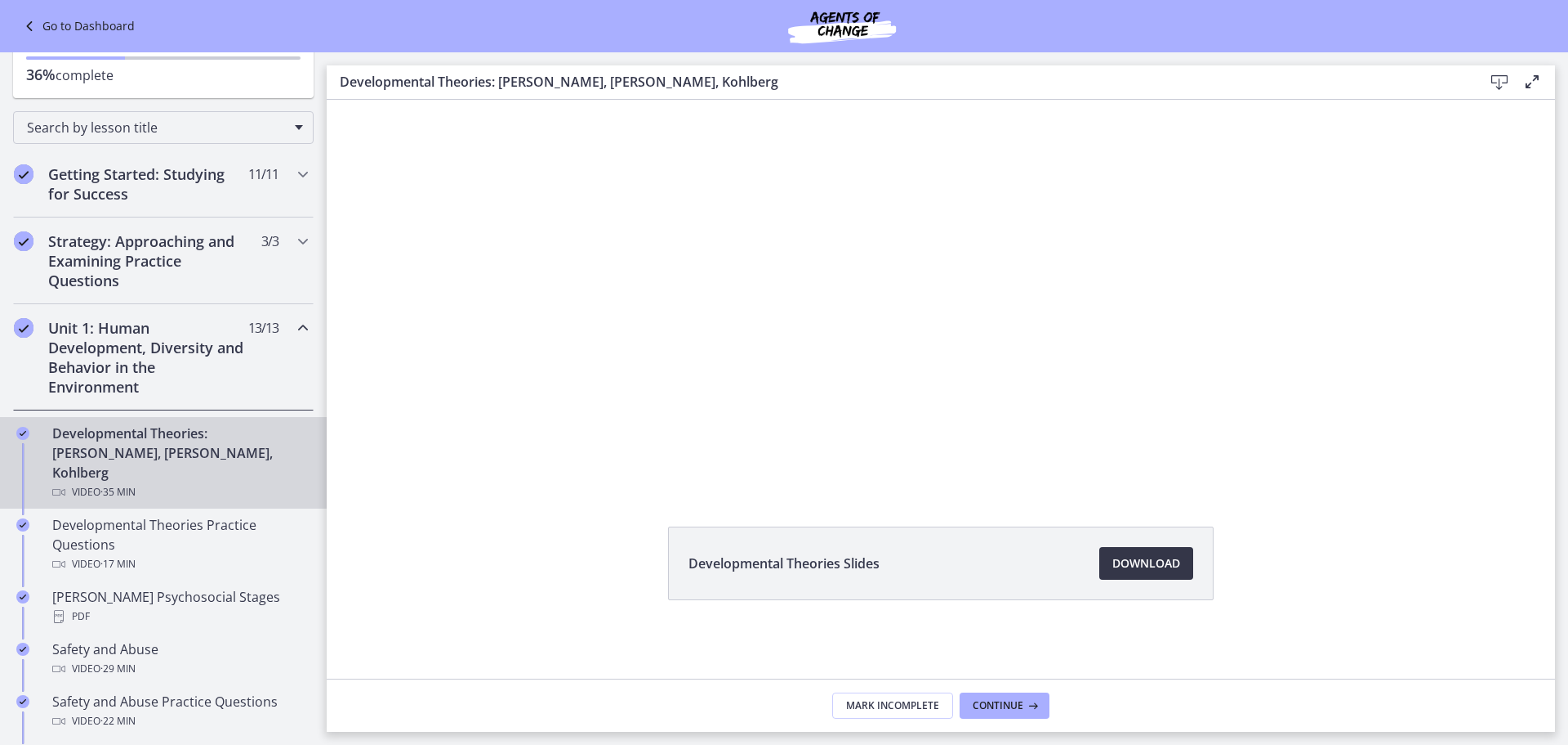
click at [1112, 562] on span "Download Opens in a new window" at bounding box center [1146, 563] width 68 height 20
